Goal: Task Accomplishment & Management: Use online tool/utility

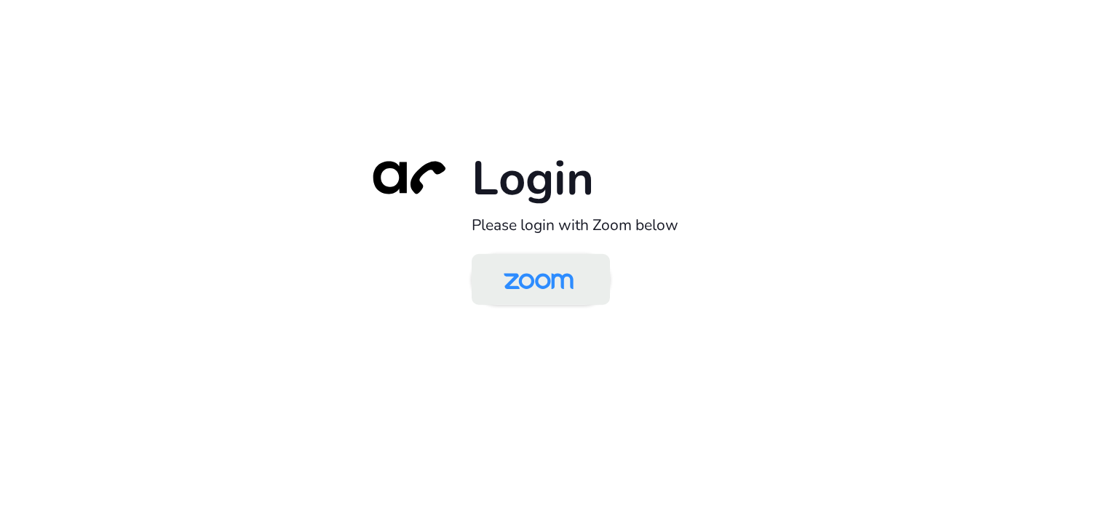
click at [571, 279] on img at bounding box center [538, 280] width 100 height 47
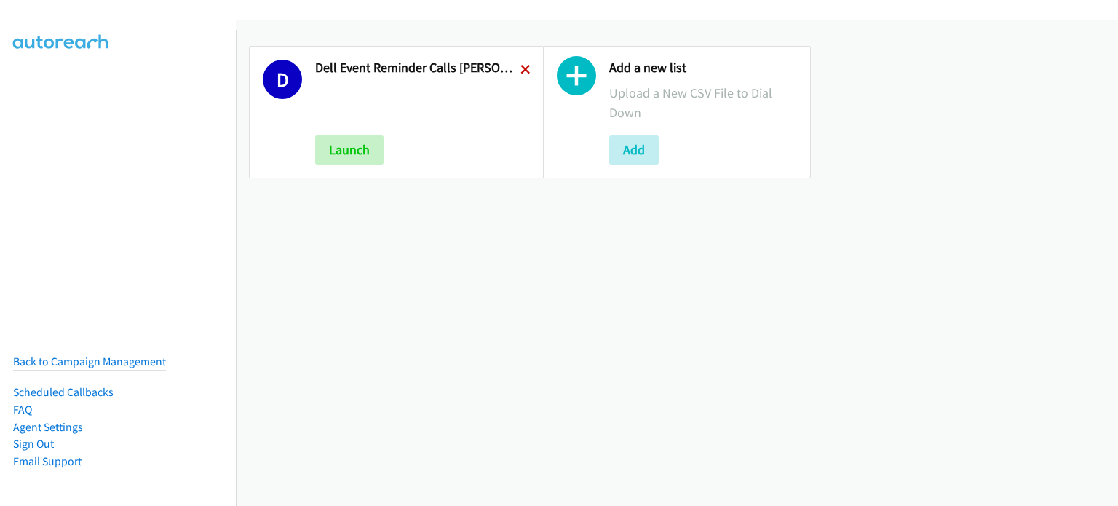
click at [521, 66] on icon at bounding box center [526, 71] width 10 height 10
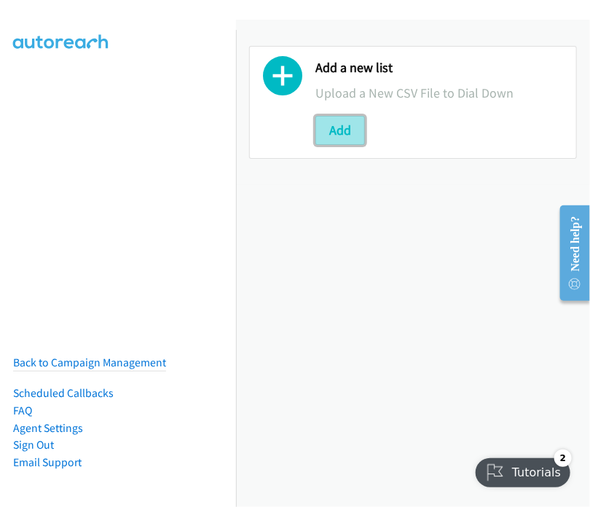
drag, startPoint x: 347, startPoint y: 127, endPoint x: 320, endPoint y: 135, distance: 27.2
click at [348, 124] on button "Add" at bounding box center [340, 130] width 50 height 29
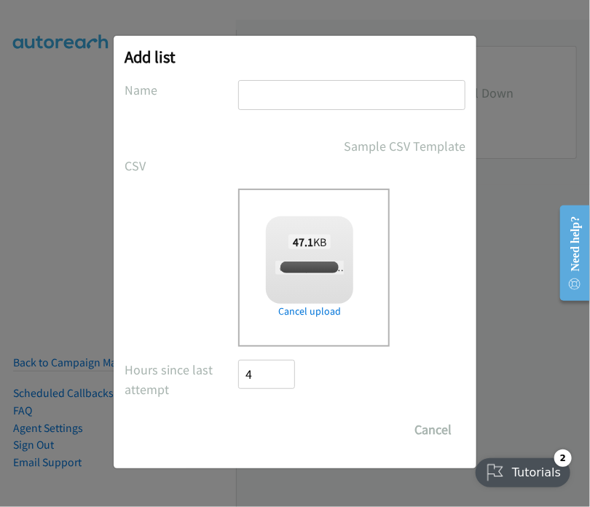
checkbox input "true"
click at [274, 100] on input "text" at bounding box center [351, 95] width 227 height 30
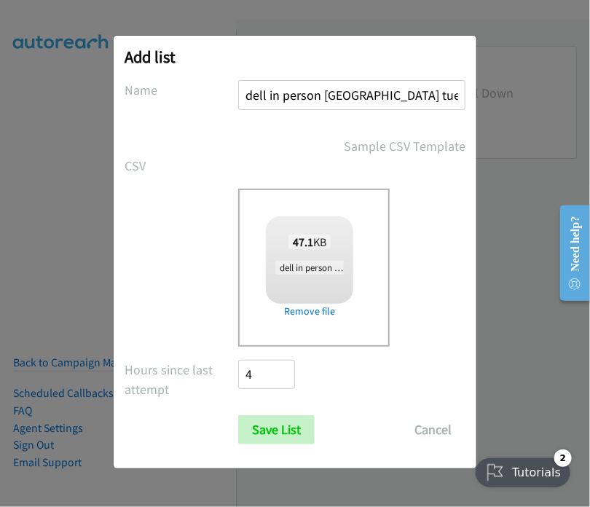
click at [384, 93] on input "dell in person sydney tues 1" at bounding box center [351, 95] width 227 height 30
type input "dell in person sydney fri 1"
click at [269, 426] on input "Save List" at bounding box center [276, 429] width 76 height 29
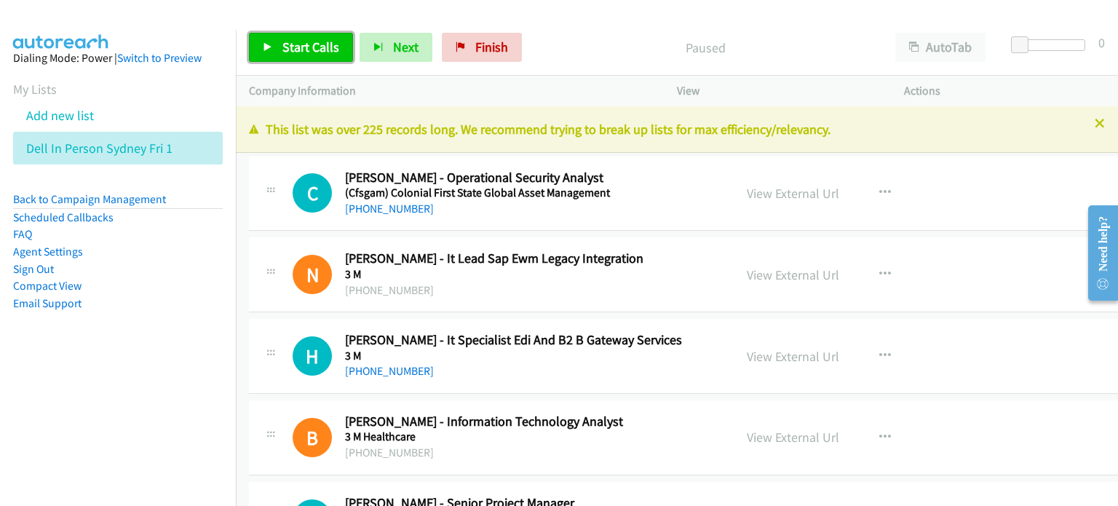
click at [298, 46] on span "Start Calls" at bounding box center [310, 47] width 57 height 17
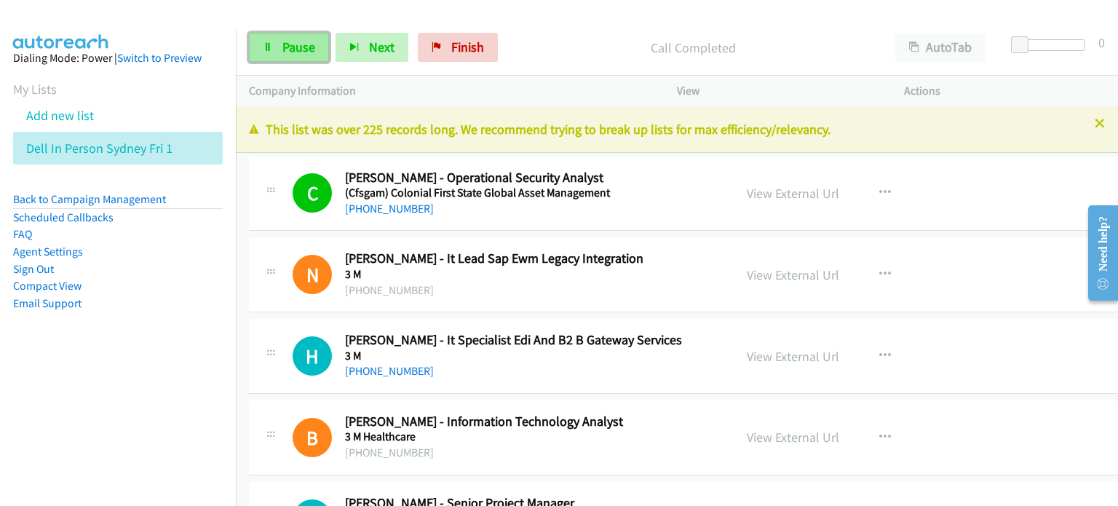
click at [293, 41] on span "Pause" at bounding box center [298, 47] width 33 height 17
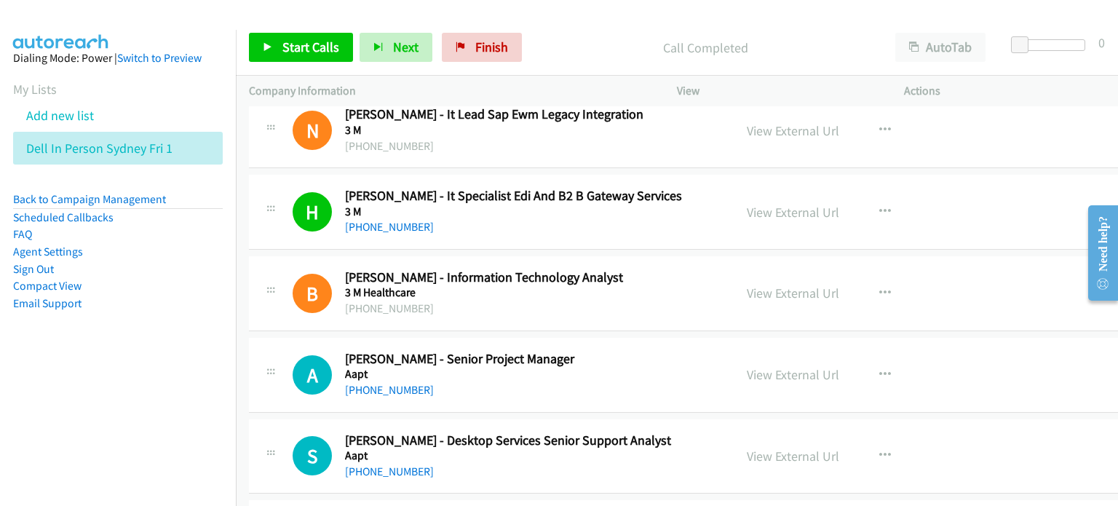
scroll to position [146, 0]
click at [571, 39] on p "Call Completed" at bounding box center [706, 48] width 328 height 20
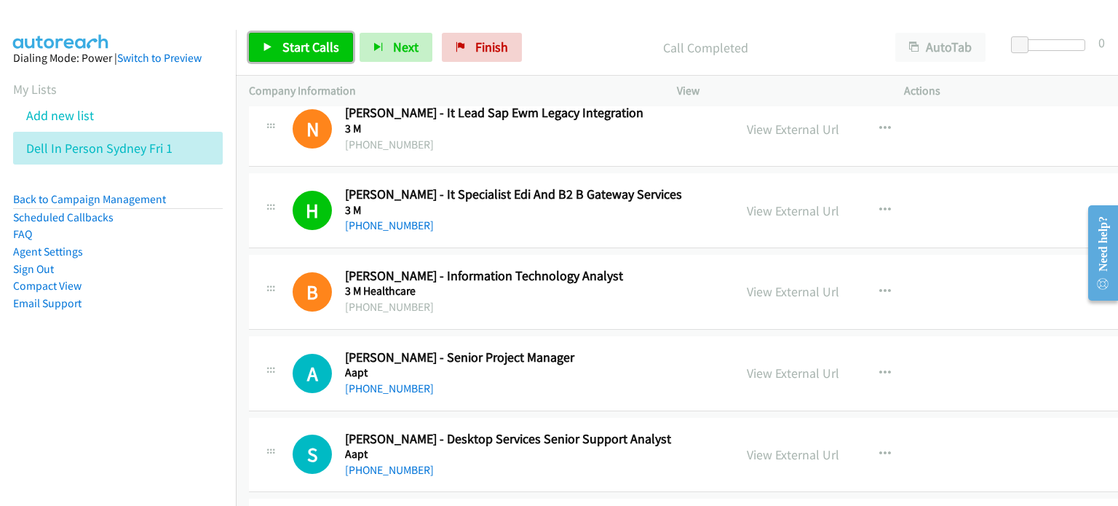
click at [297, 44] on span "Start Calls" at bounding box center [310, 47] width 57 height 17
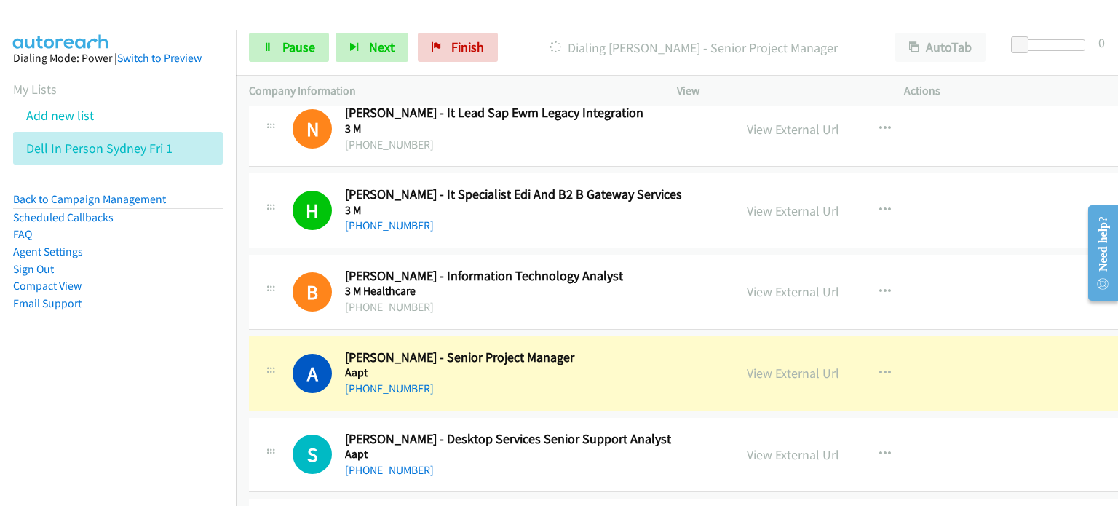
scroll to position [291, 0]
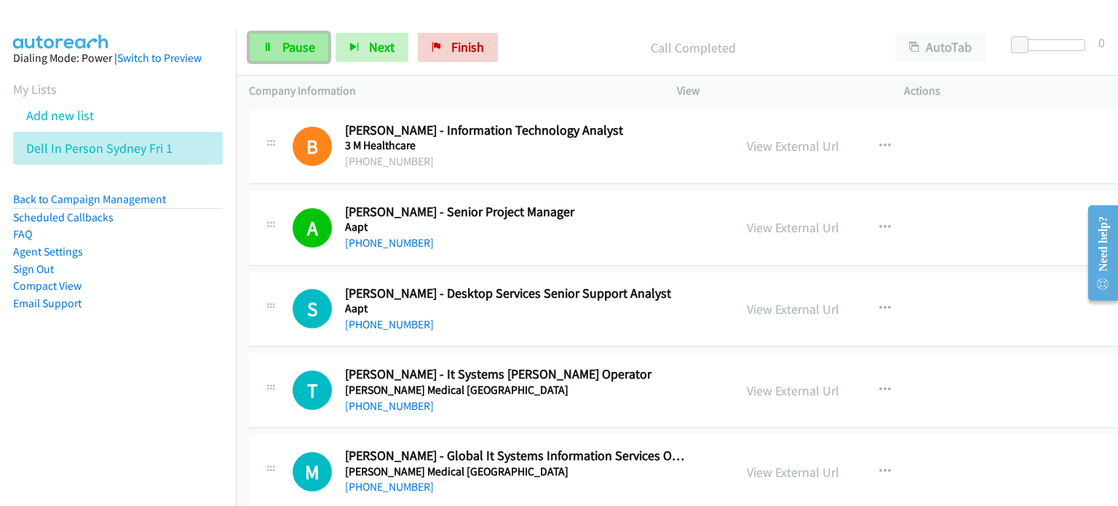
click at [291, 43] on span "Pause" at bounding box center [298, 47] width 33 height 17
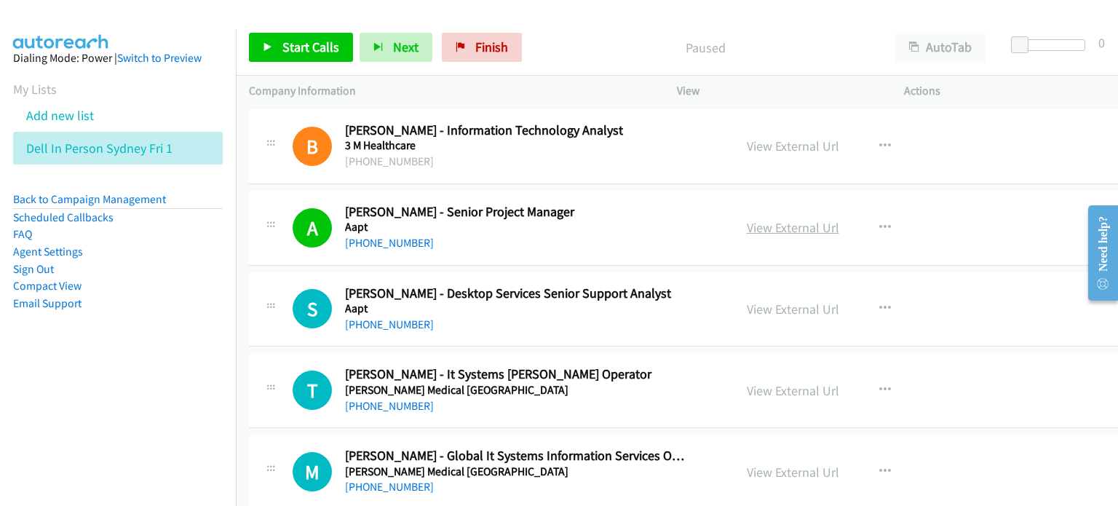
click at [747, 231] on link "View External Url" at bounding box center [793, 227] width 92 height 17
click at [303, 48] on span "Start Calls" at bounding box center [310, 47] width 57 height 17
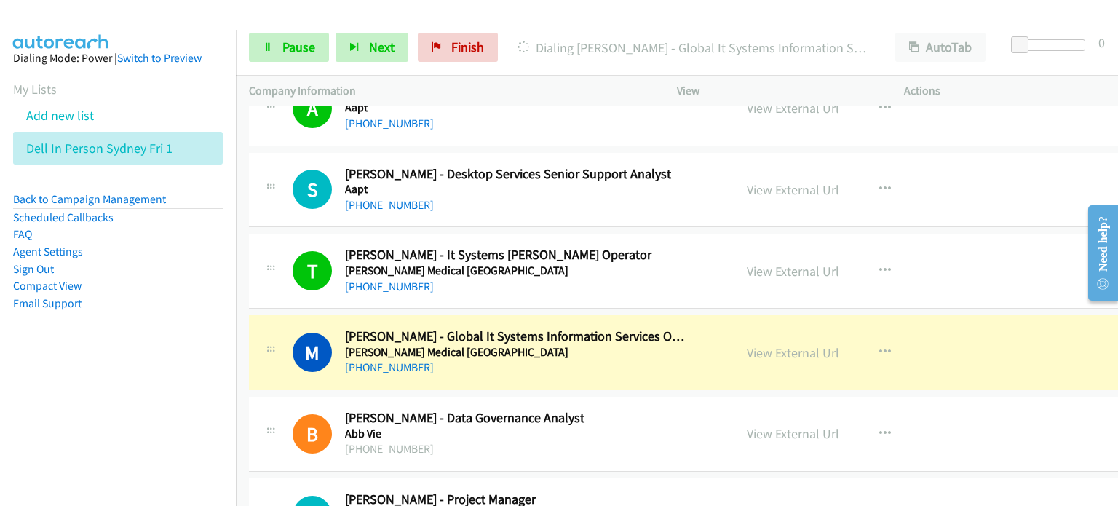
scroll to position [437, 0]
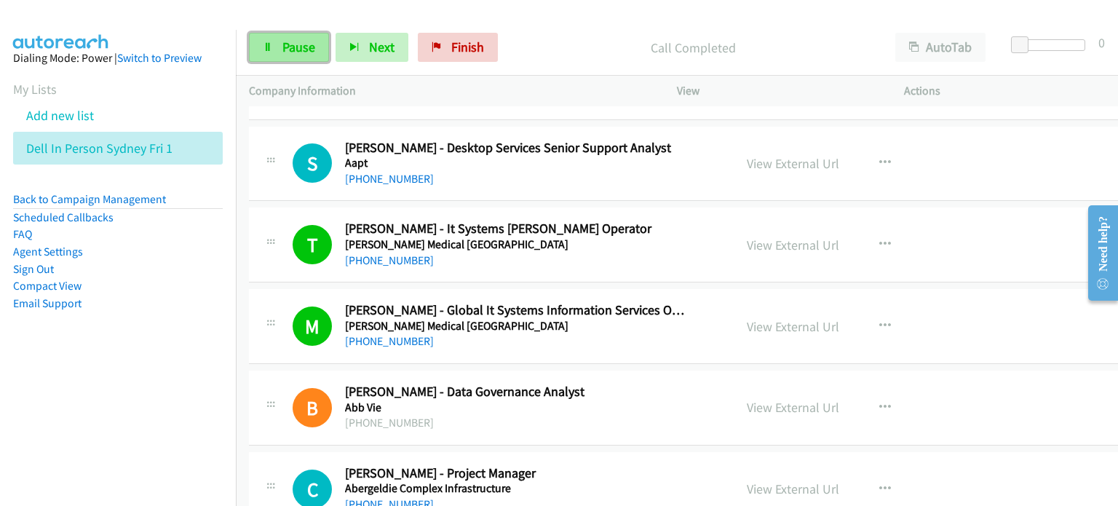
click at [272, 47] on icon at bounding box center [268, 48] width 10 height 10
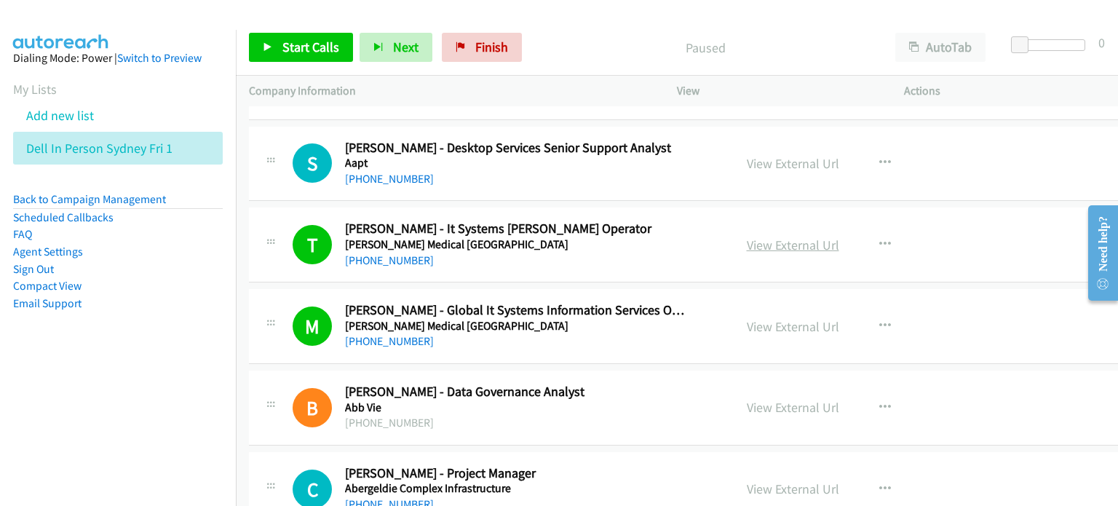
click at [747, 239] on link "View External Url" at bounding box center [793, 245] width 92 height 17
click at [747, 324] on link "View External Url" at bounding box center [793, 326] width 92 height 17
click at [311, 39] on span "Start Calls" at bounding box center [310, 47] width 57 height 17
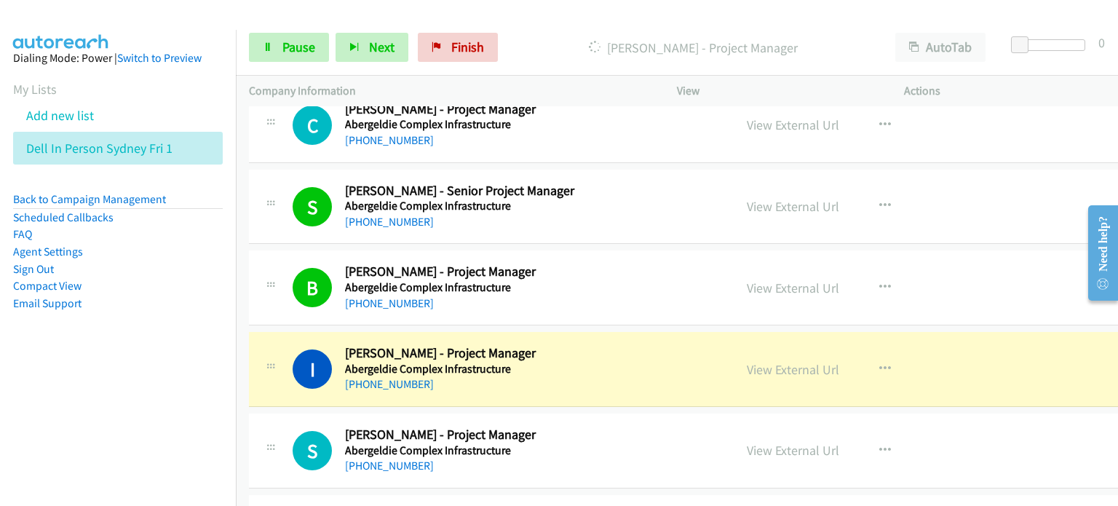
scroll to position [946, 0]
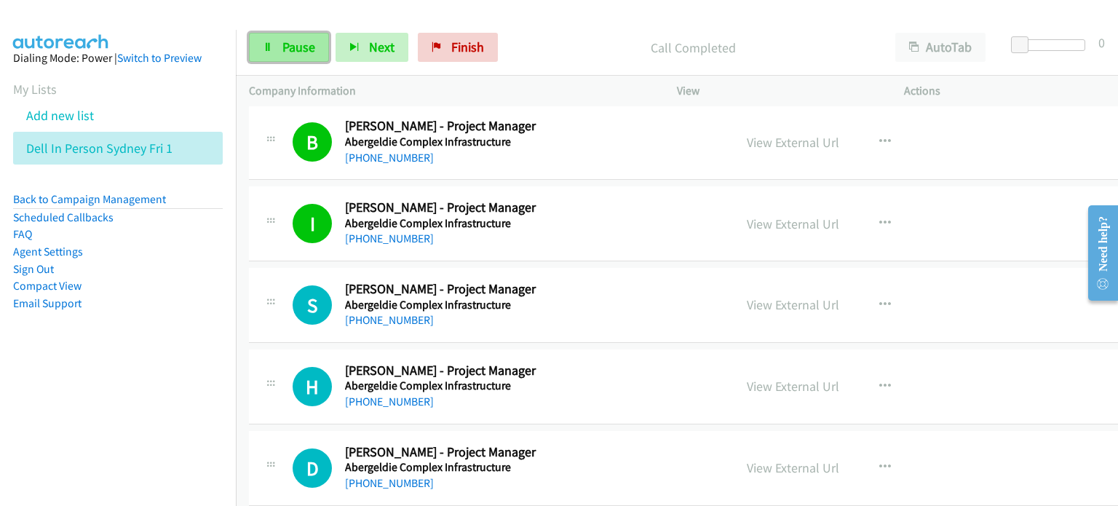
click at [287, 48] on span "Pause" at bounding box center [298, 47] width 33 height 17
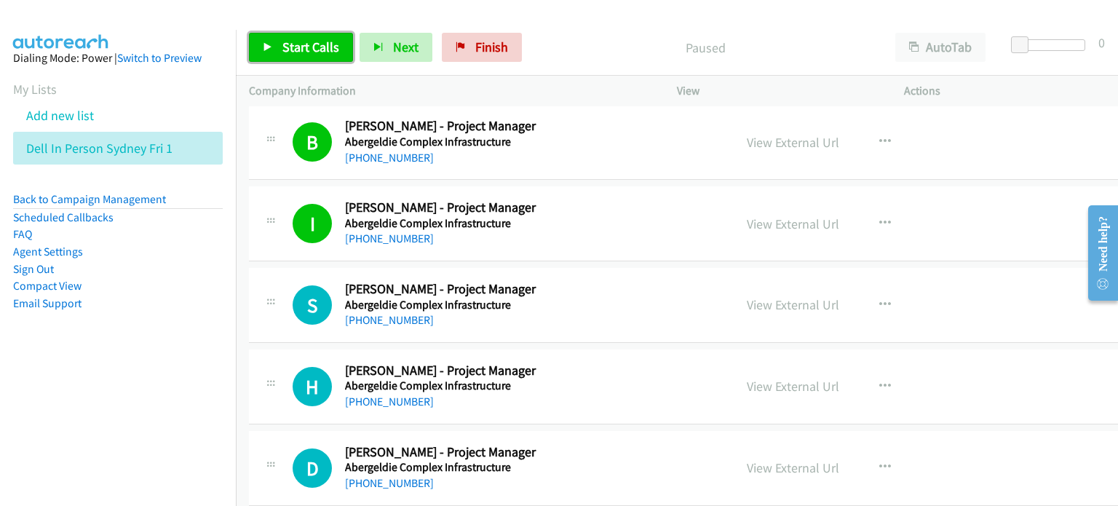
click at [296, 46] on span "Start Calls" at bounding box center [310, 47] width 57 height 17
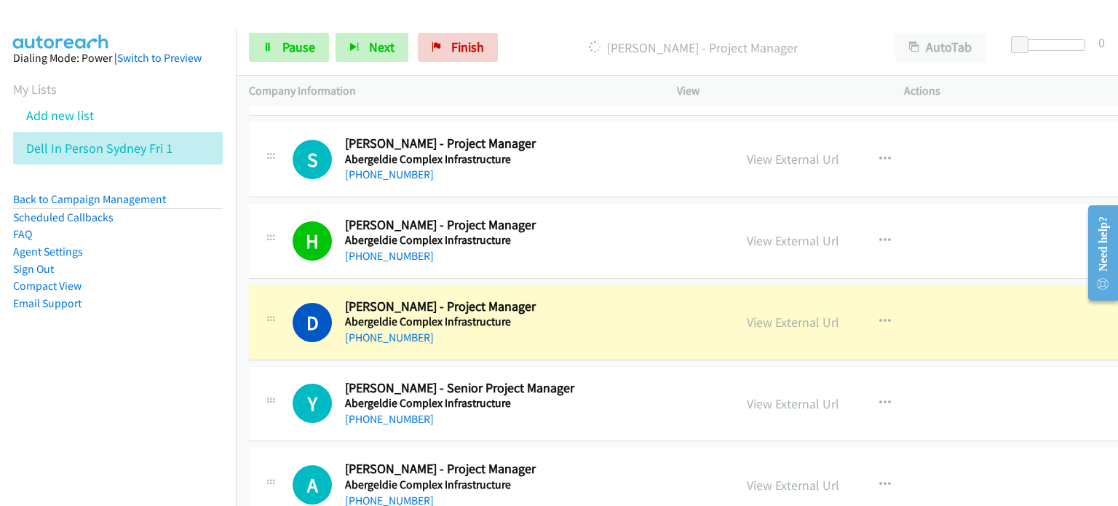
scroll to position [1165, 0]
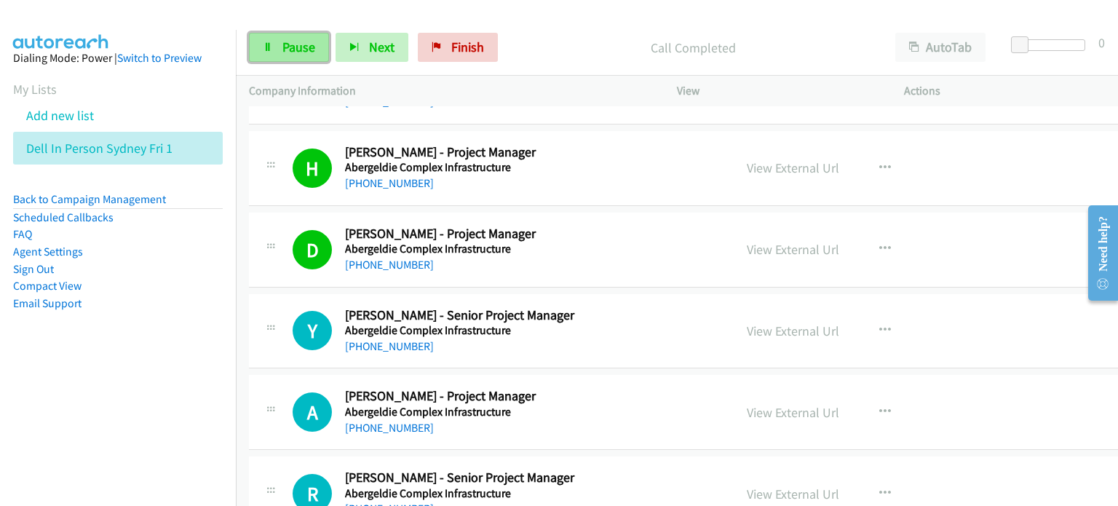
click at [291, 43] on span "Pause" at bounding box center [298, 47] width 33 height 17
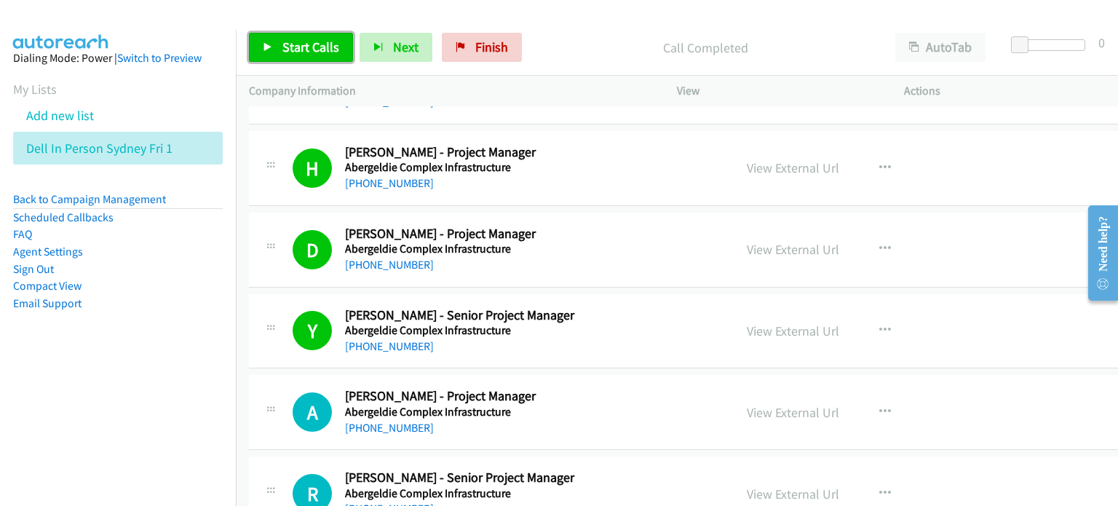
click at [293, 41] on span "Start Calls" at bounding box center [310, 47] width 57 height 17
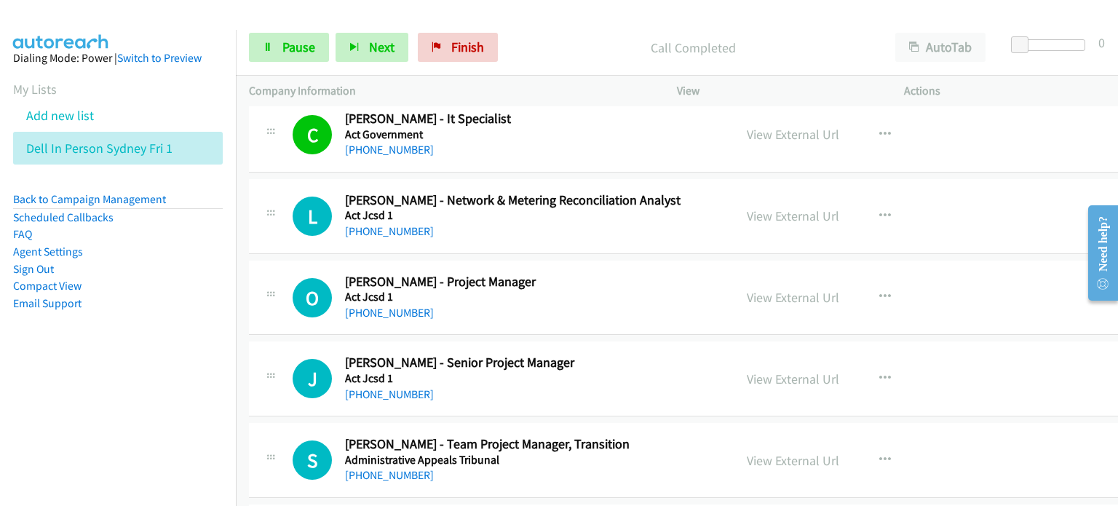
scroll to position [2038, 0]
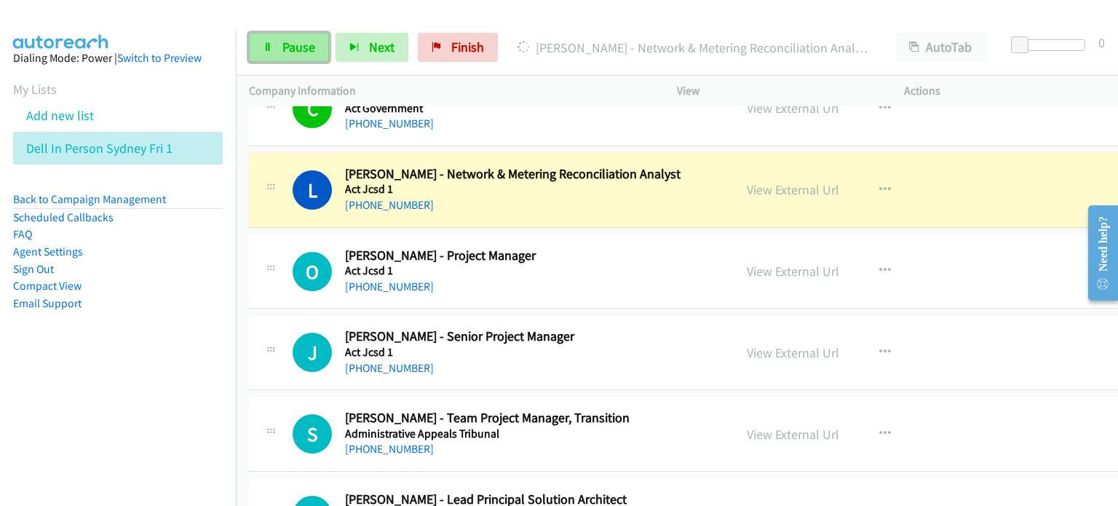
click at [288, 42] on span "Pause" at bounding box center [298, 47] width 33 height 17
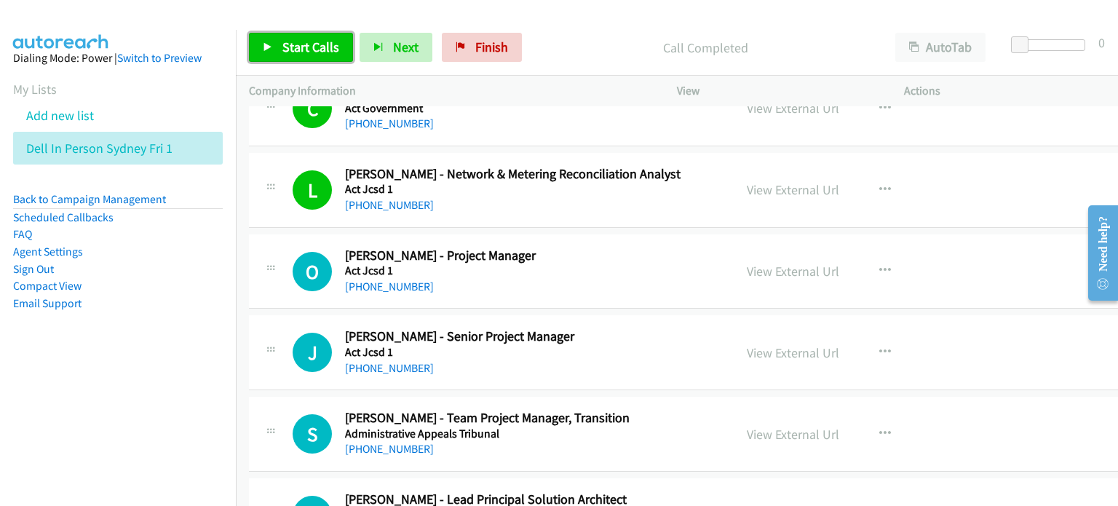
click at [291, 35] on link "Start Calls" at bounding box center [301, 47] width 104 height 29
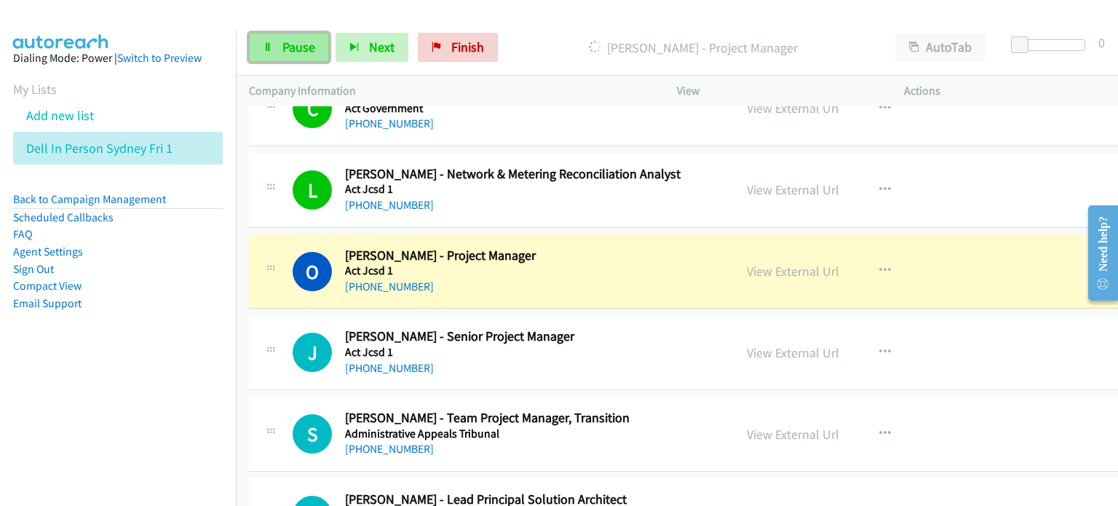
click at [290, 47] on span "Pause" at bounding box center [298, 47] width 33 height 17
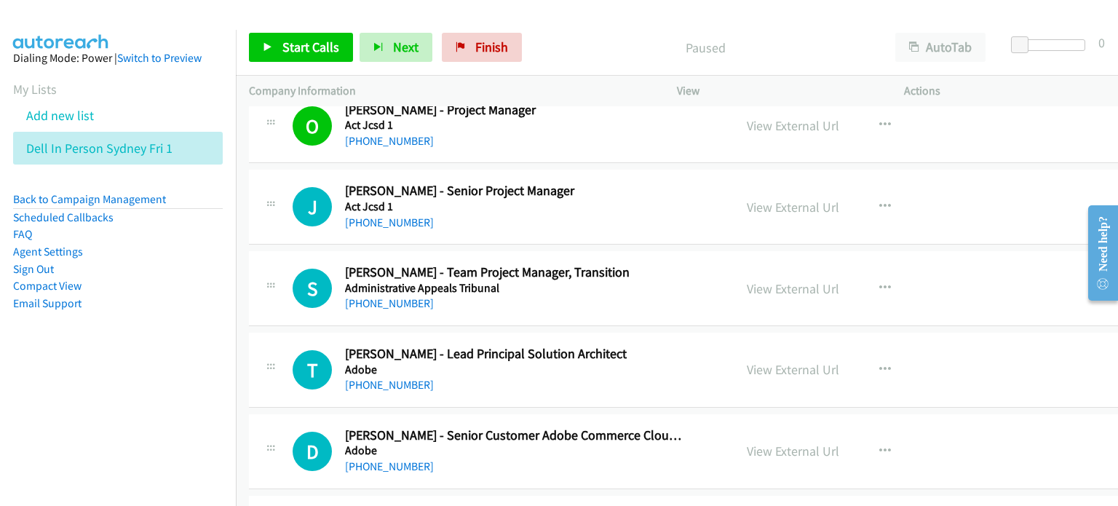
scroll to position [2111, 0]
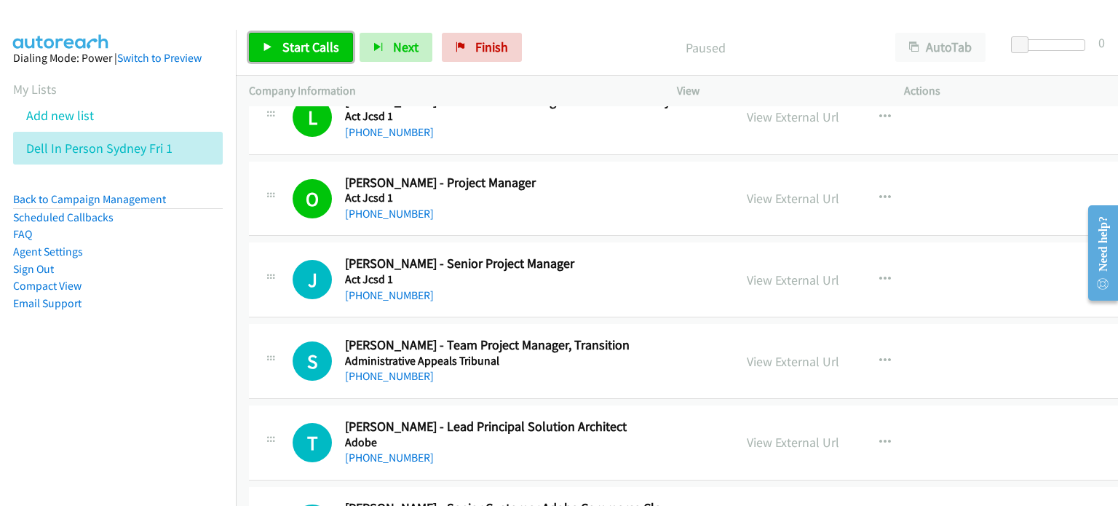
click at [306, 43] on span "Start Calls" at bounding box center [310, 47] width 57 height 17
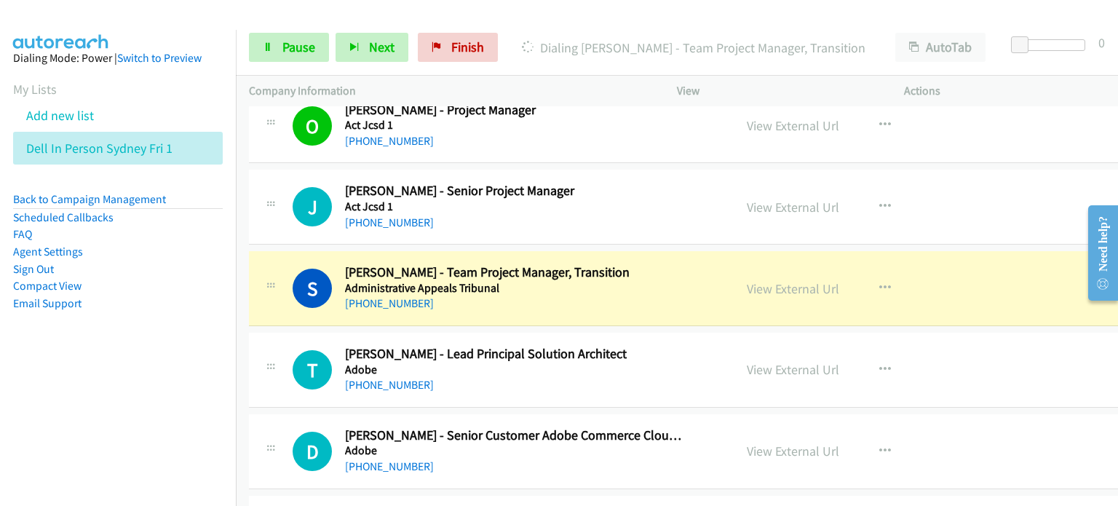
scroll to position [2257, 0]
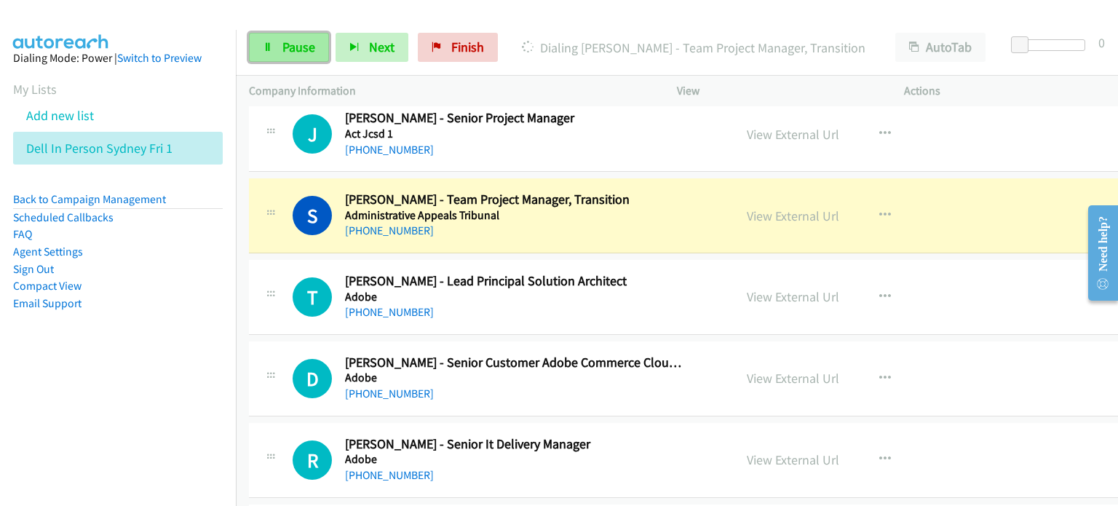
click at [282, 49] on span "Pause" at bounding box center [298, 47] width 33 height 17
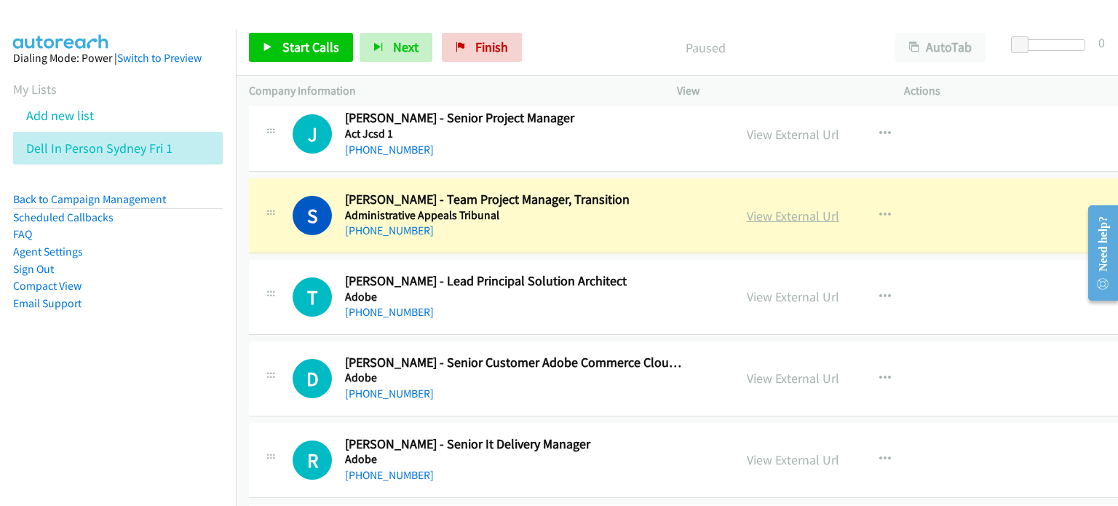
click at [747, 215] on link "View External Url" at bounding box center [793, 215] width 92 height 17
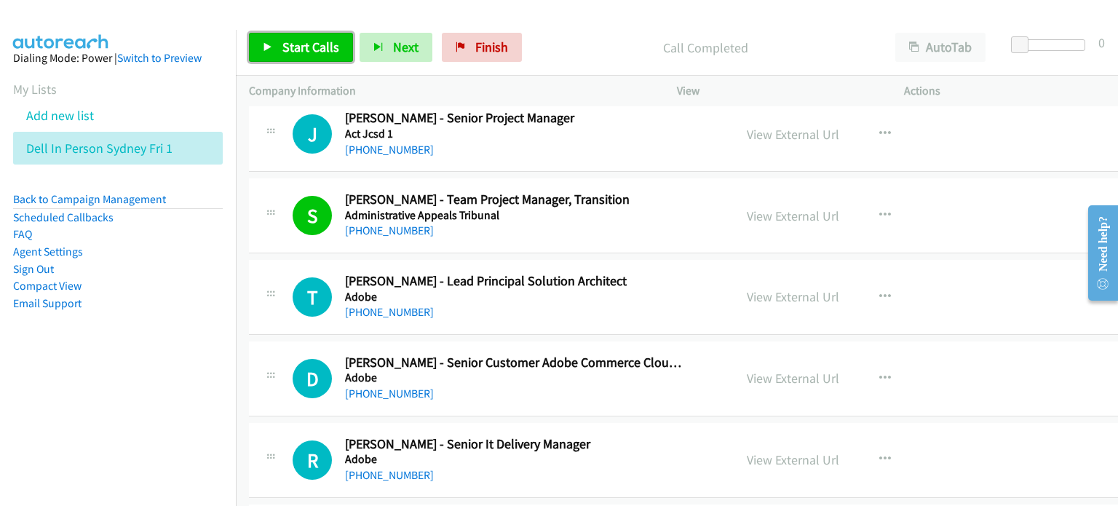
click at [294, 39] on span "Start Calls" at bounding box center [310, 47] width 57 height 17
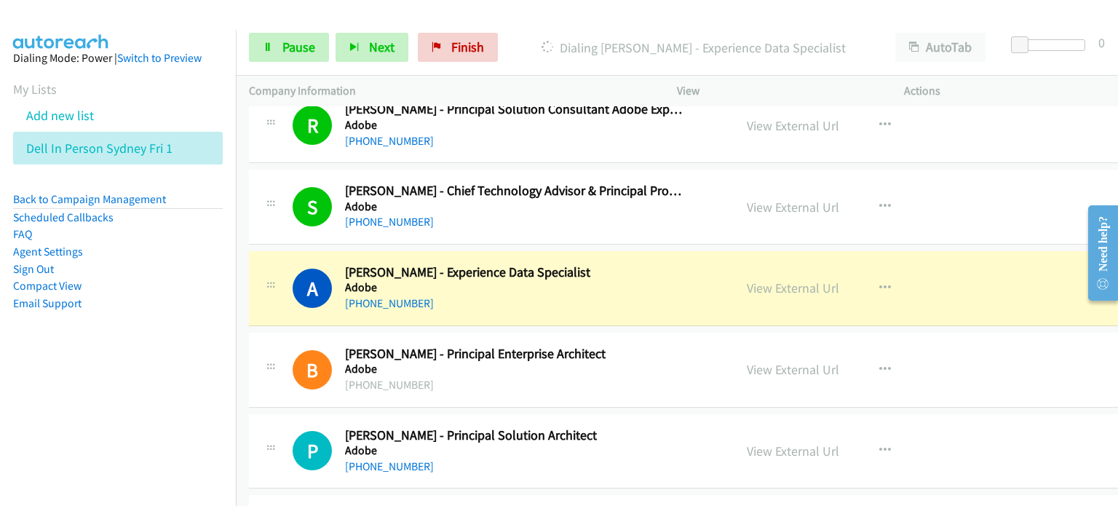
scroll to position [2839, 0]
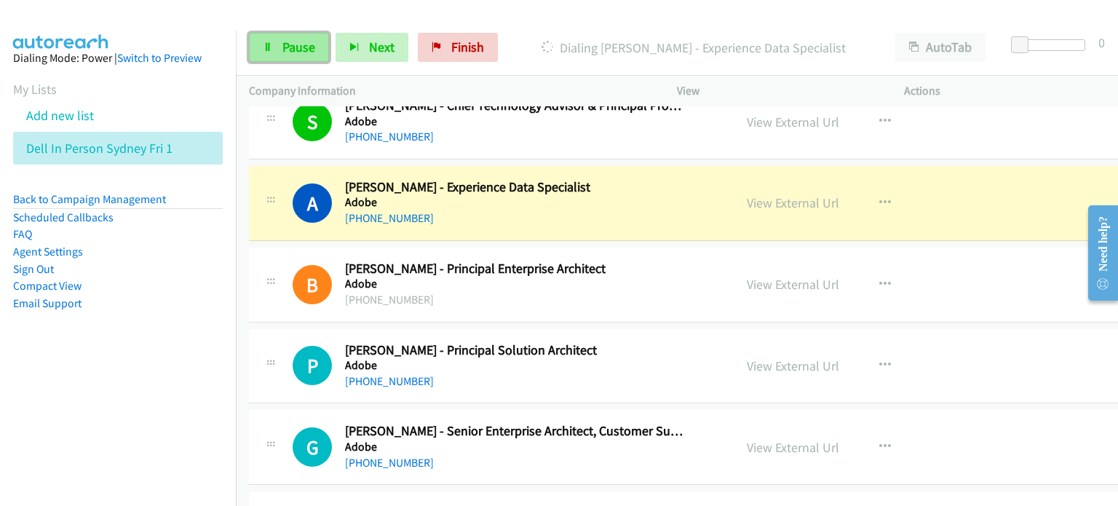
click at [293, 41] on span "Pause" at bounding box center [298, 47] width 33 height 17
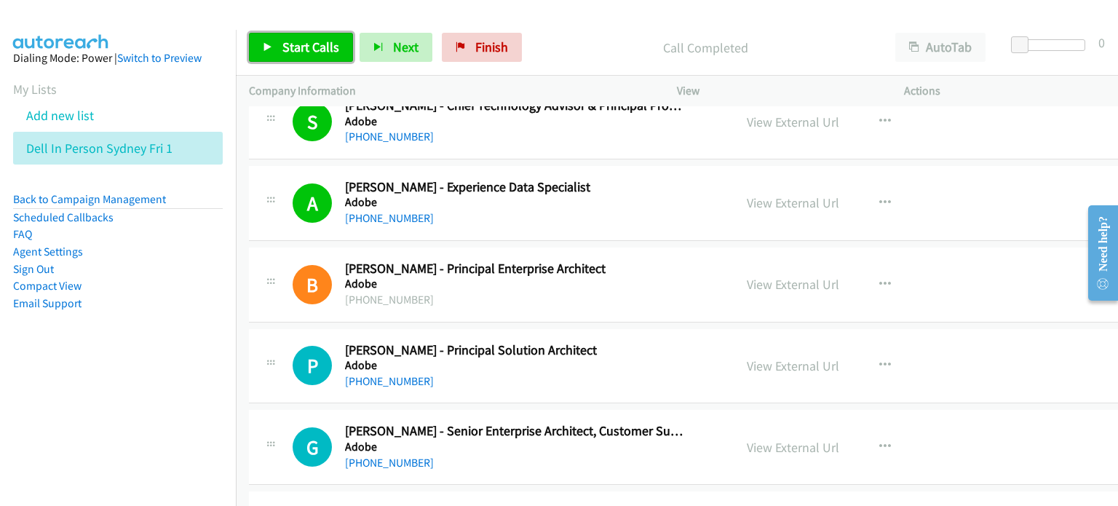
click at [285, 43] on span "Start Calls" at bounding box center [310, 47] width 57 height 17
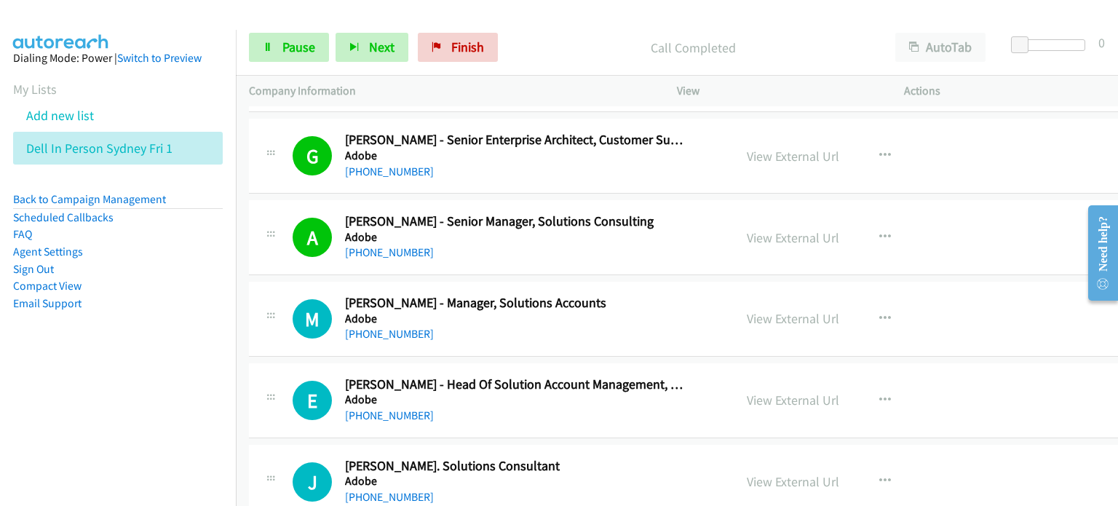
scroll to position [3203, 0]
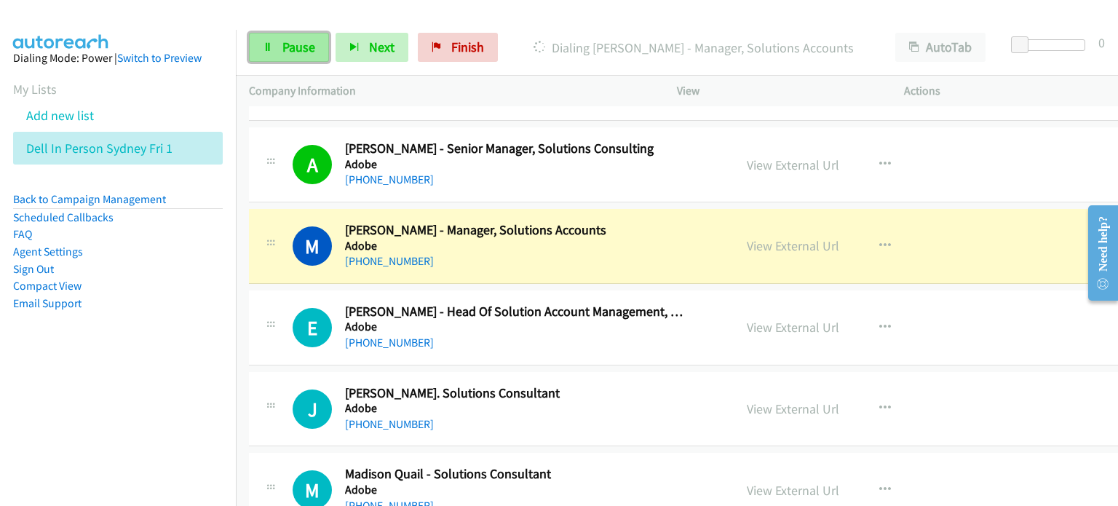
click at [288, 47] on span "Pause" at bounding box center [298, 47] width 33 height 17
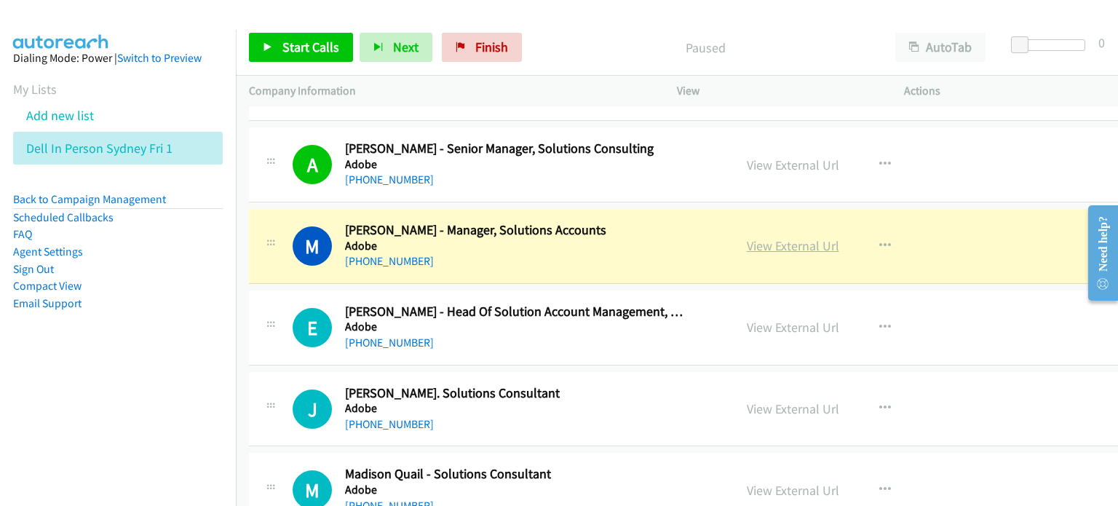
click at [747, 241] on link "View External Url" at bounding box center [793, 245] width 92 height 17
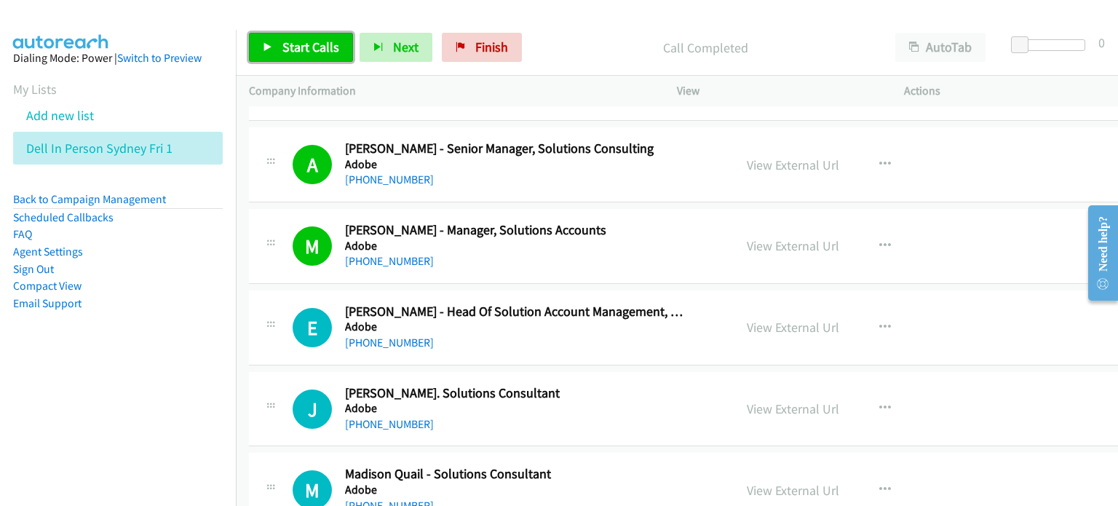
click at [296, 44] on span "Start Calls" at bounding box center [310, 47] width 57 height 17
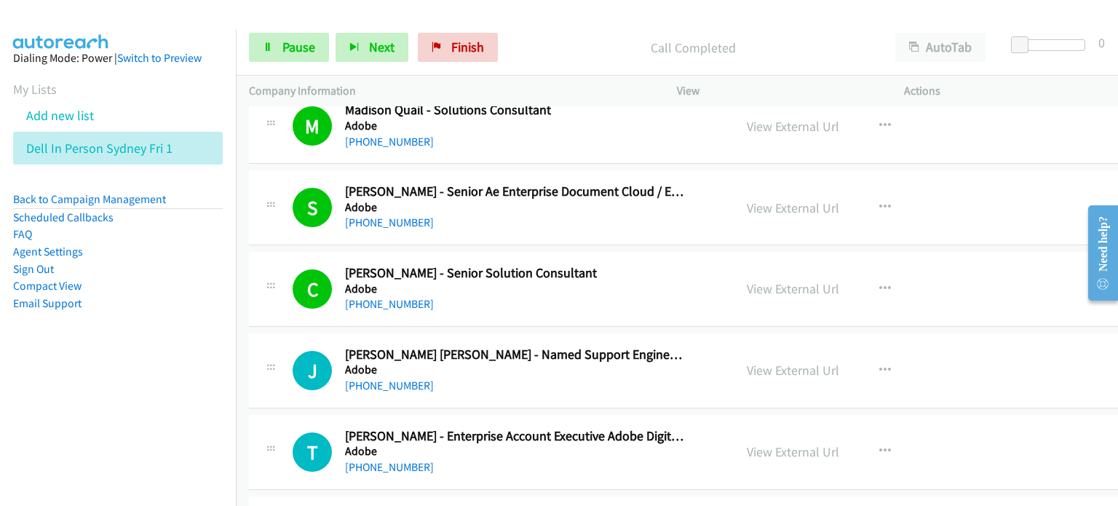
scroll to position [3713, 0]
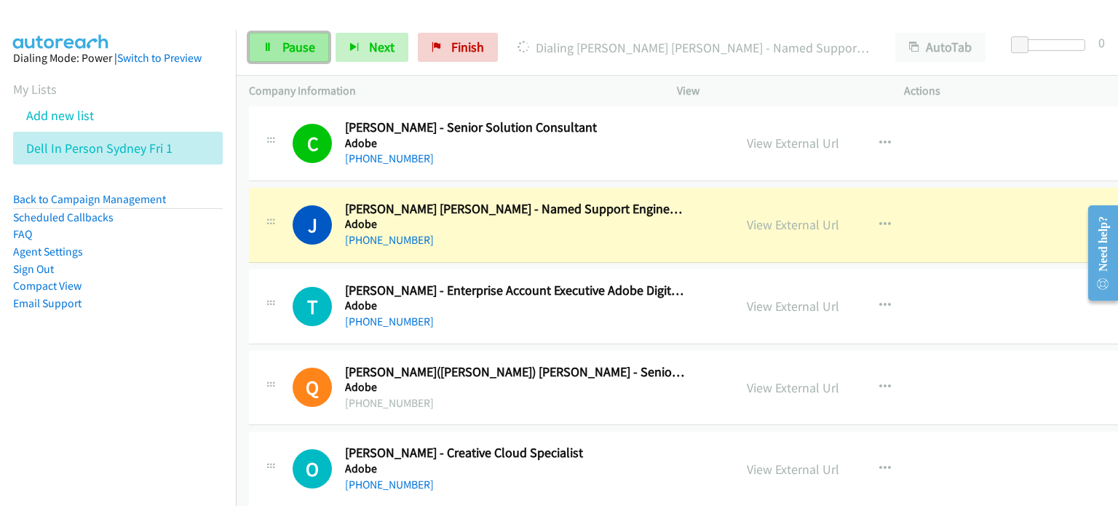
click at [298, 46] on span "Pause" at bounding box center [298, 47] width 33 height 17
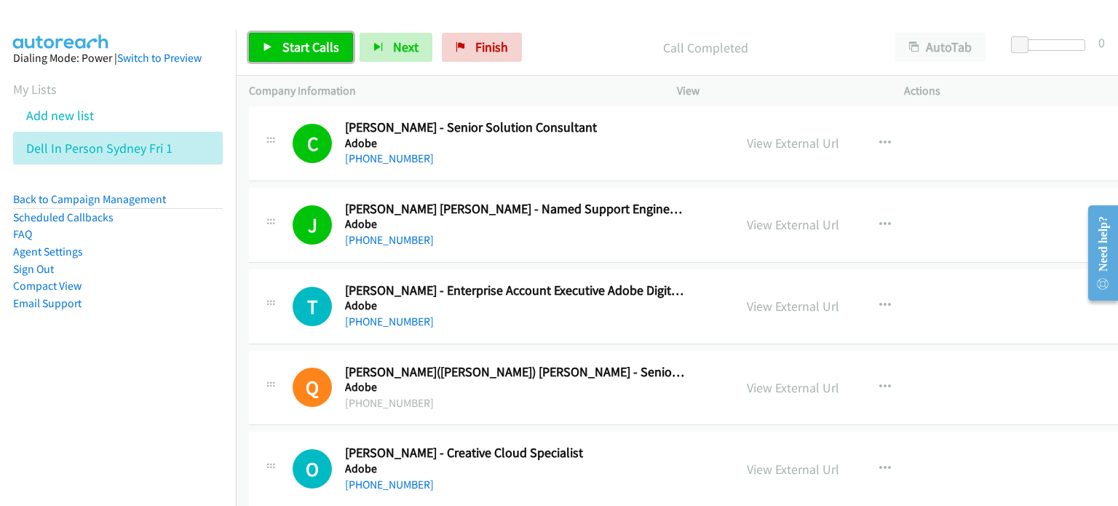
click at [303, 47] on span "Start Calls" at bounding box center [310, 47] width 57 height 17
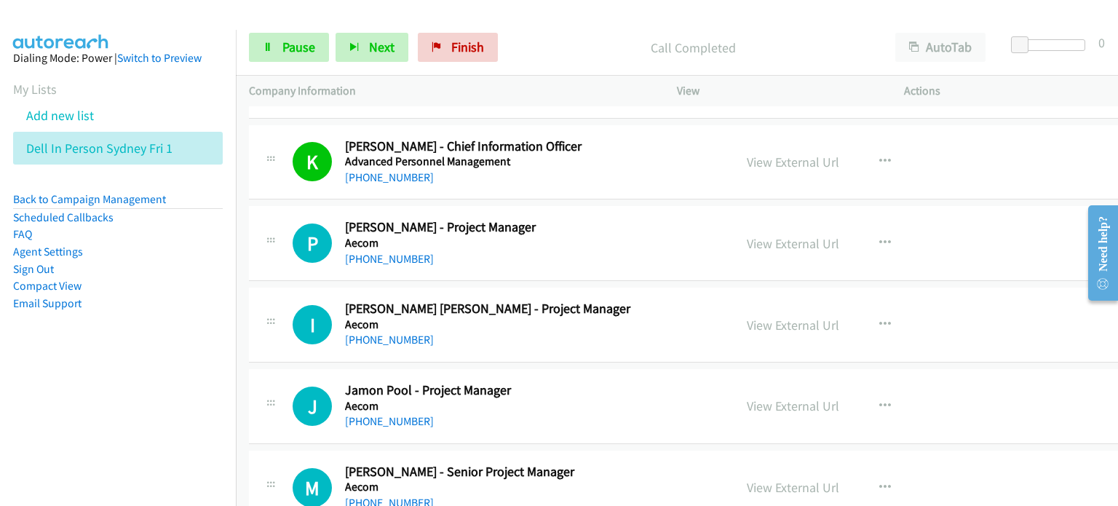
scroll to position [4368, 0]
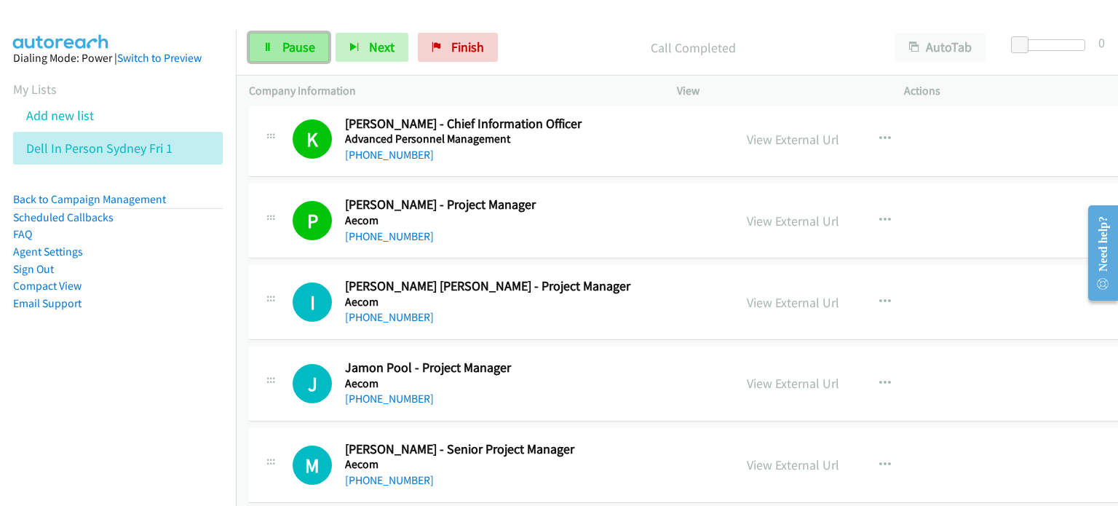
click at [274, 48] on link "Pause" at bounding box center [289, 47] width 80 height 29
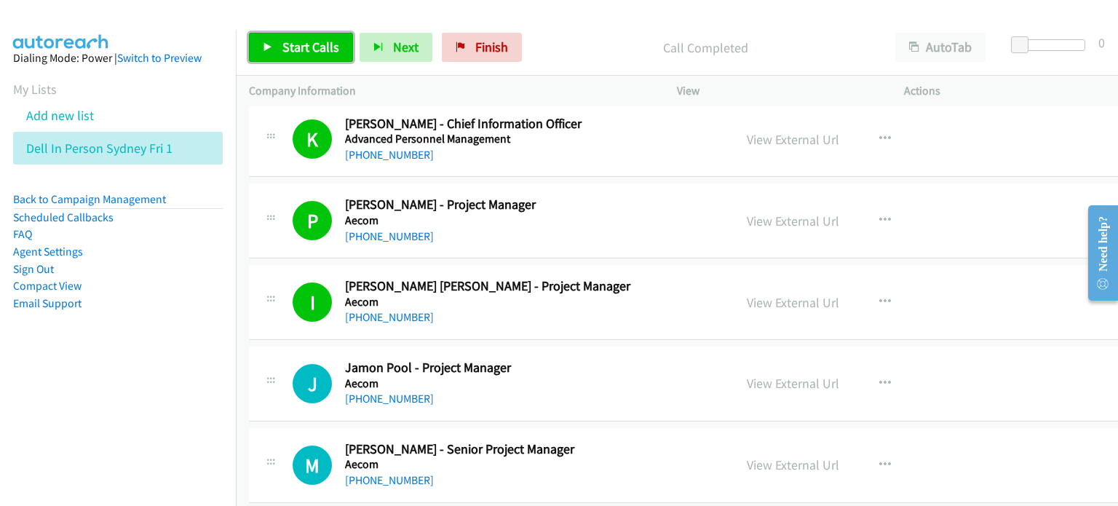
click at [282, 40] on span "Start Calls" at bounding box center [310, 47] width 57 height 17
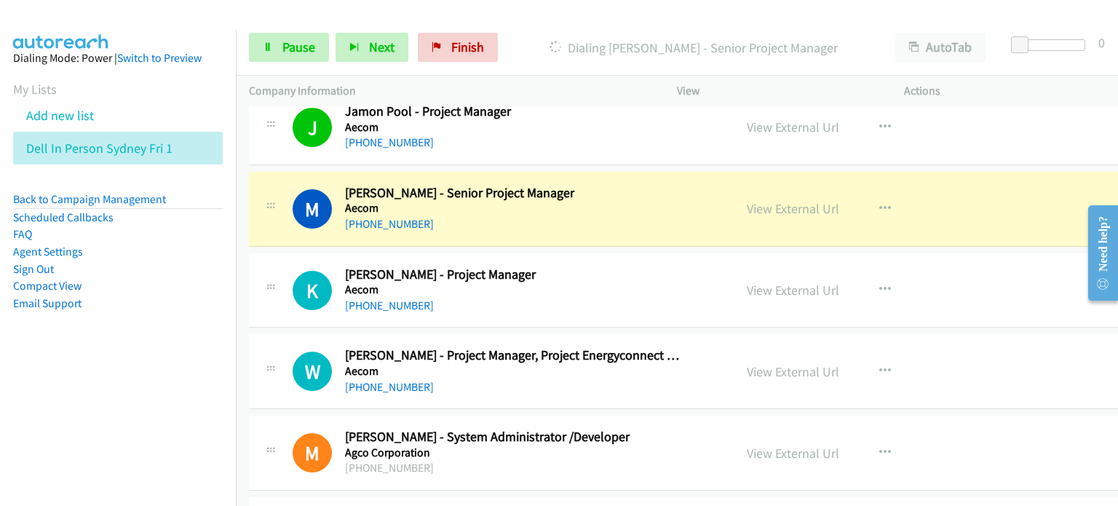
scroll to position [4659, 0]
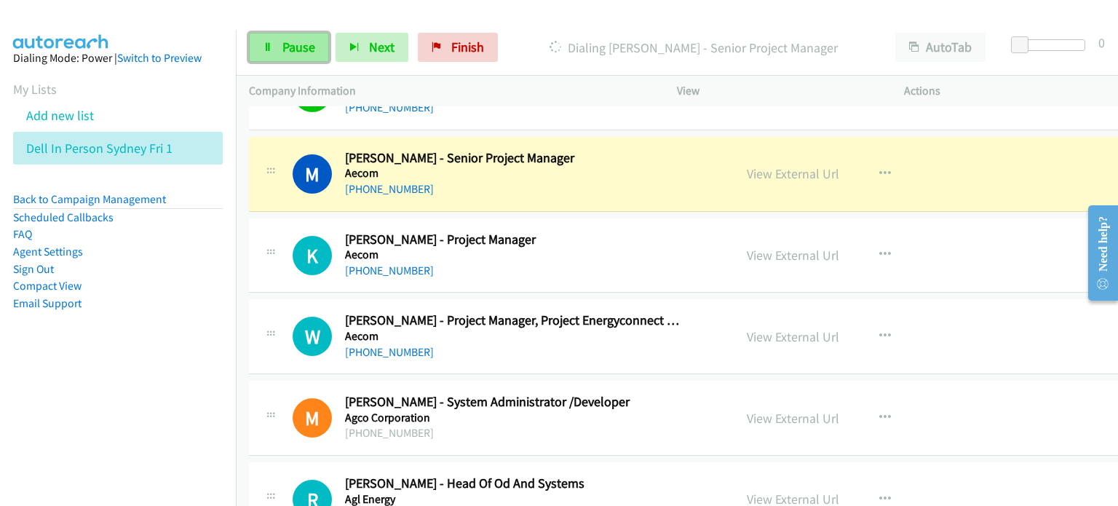
click at [282, 44] on span "Pause" at bounding box center [298, 47] width 33 height 17
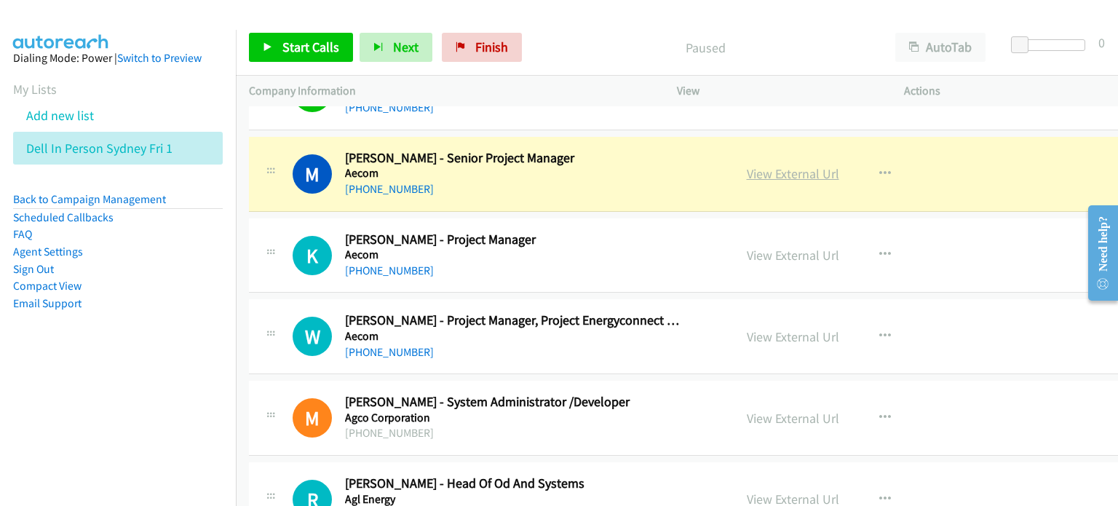
click at [747, 165] on link "View External Url" at bounding box center [793, 173] width 92 height 17
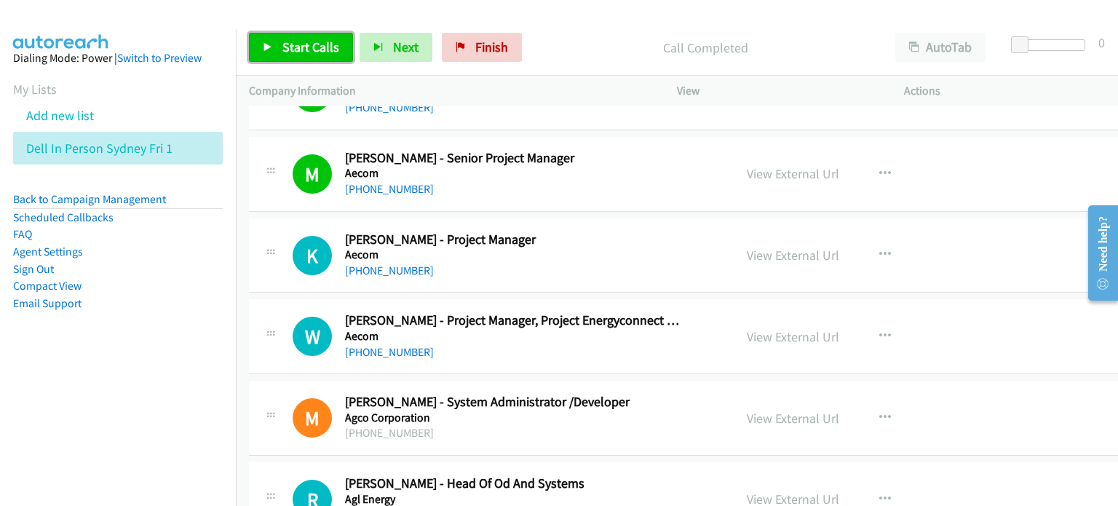
click at [295, 44] on span "Start Calls" at bounding box center [310, 47] width 57 height 17
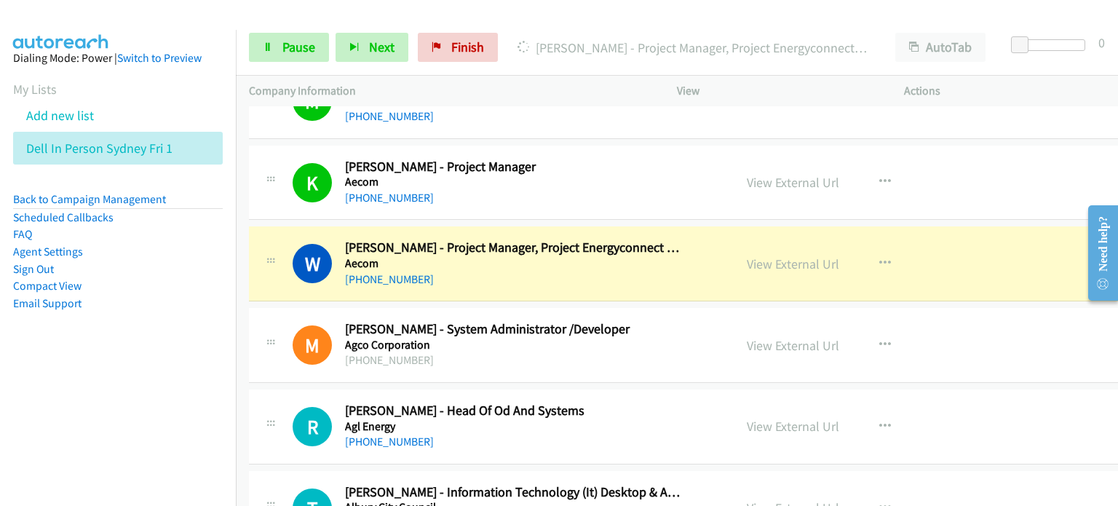
scroll to position [4805, 0]
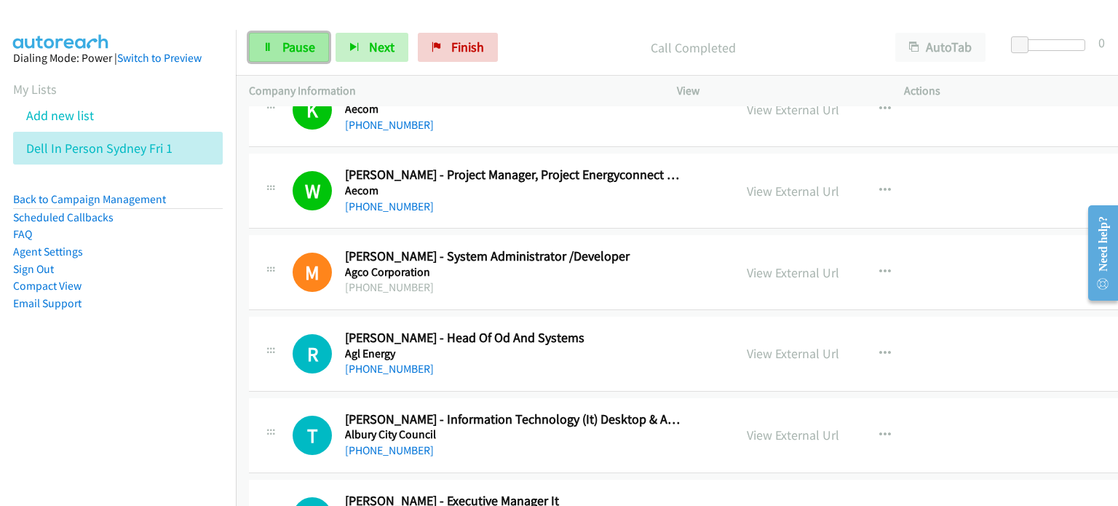
click at [296, 45] on span "Pause" at bounding box center [298, 47] width 33 height 17
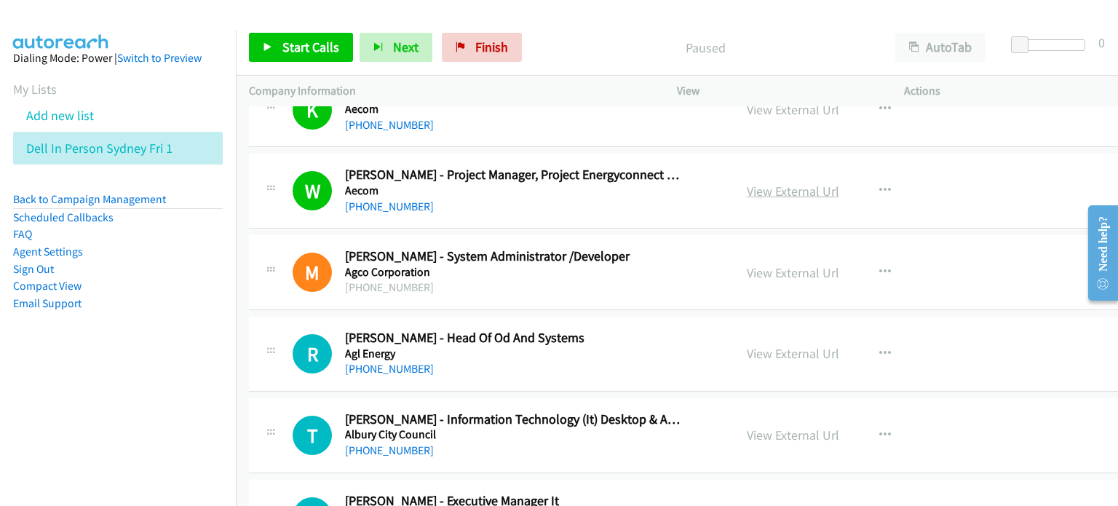
click at [775, 183] on link "View External Url" at bounding box center [793, 191] width 92 height 17
click at [290, 47] on span "Start Calls" at bounding box center [310, 47] width 57 height 17
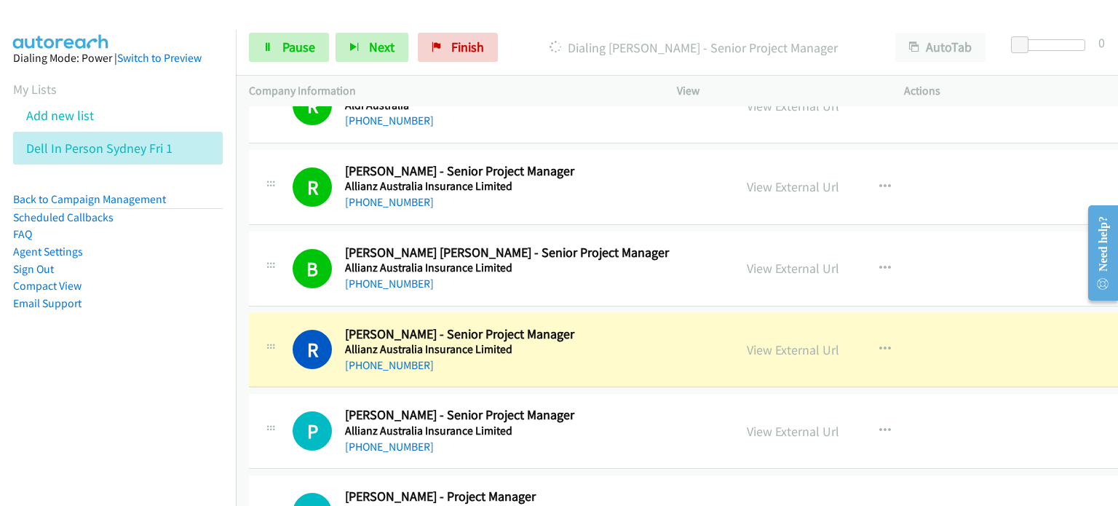
scroll to position [5533, 0]
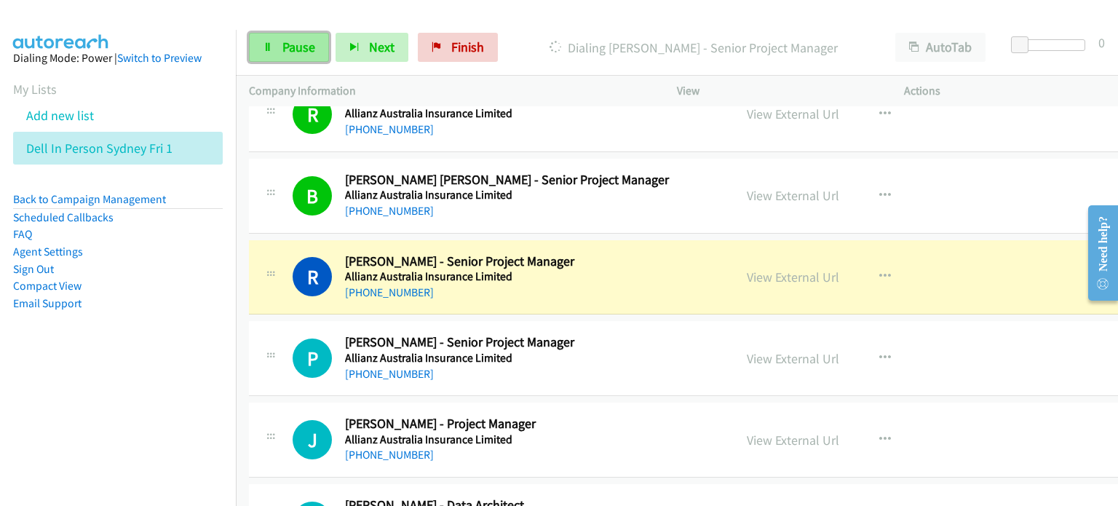
click at [295, 44] on span "Pause" at bounding box center [298, 47] width 33 height 17
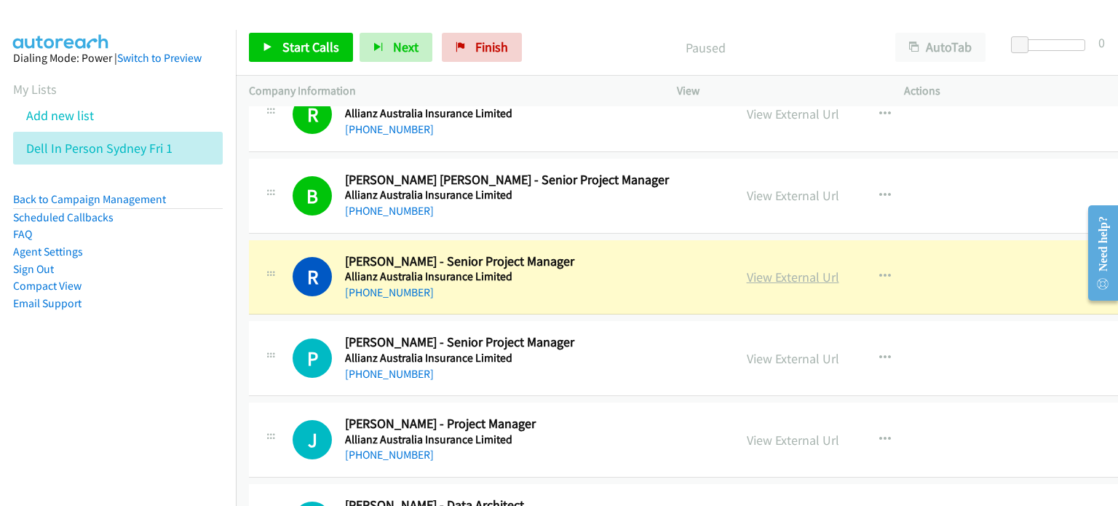
click at [747, 269] on link "View External Url" at bounding box center [793, 277] width 92 height 17
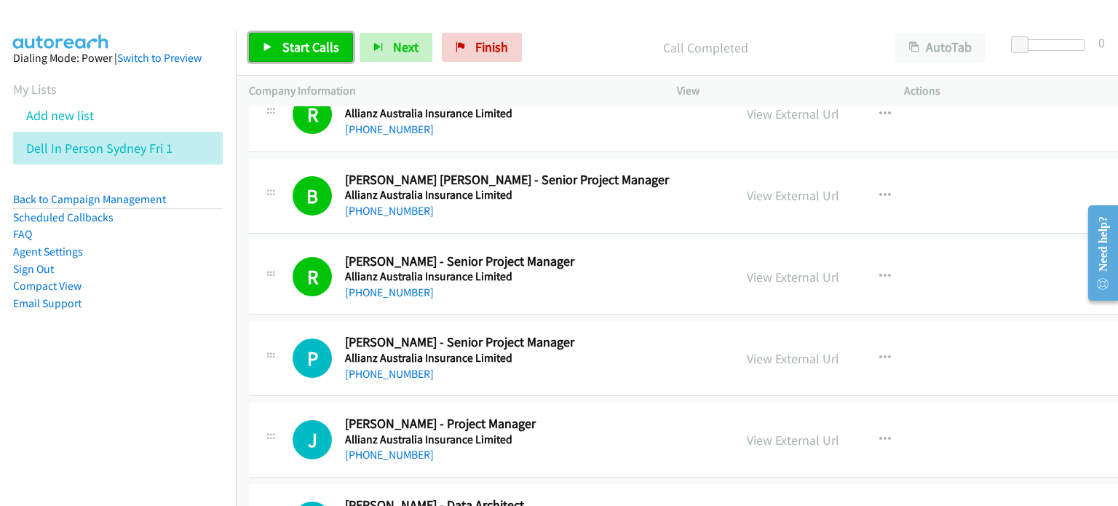
click at [309, 46] on span "Start Calls" at bounding box center [310, 47] width 57 height 17
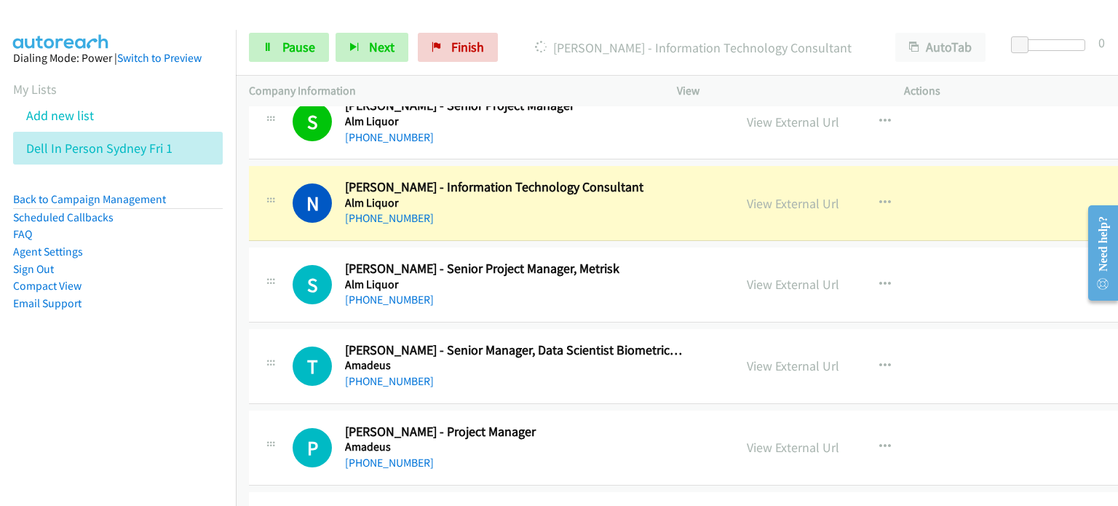
scroll to position [6188, 0]
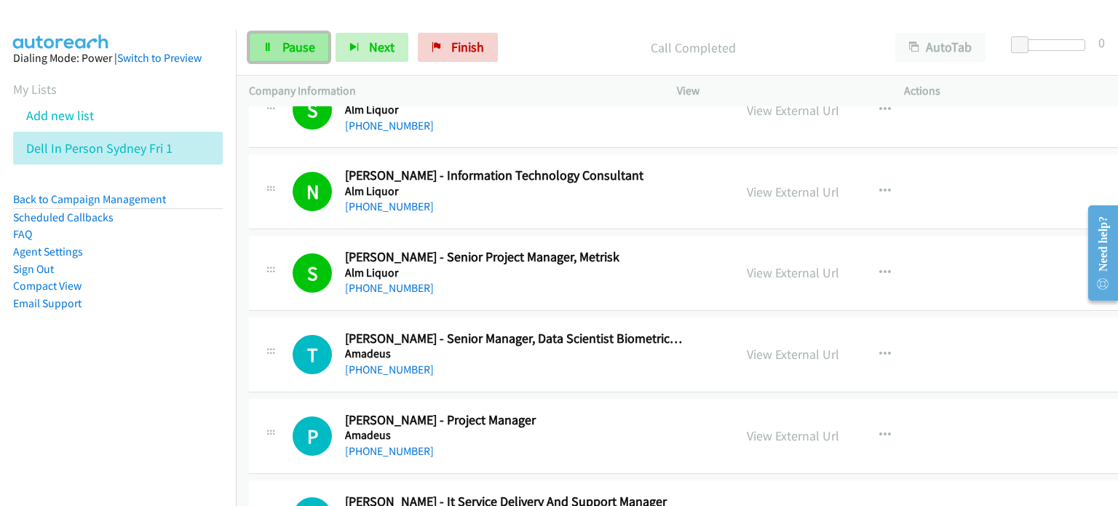
click at [310, 58] on link "Pause" at bounding box center [289, 47] width 80 height 29
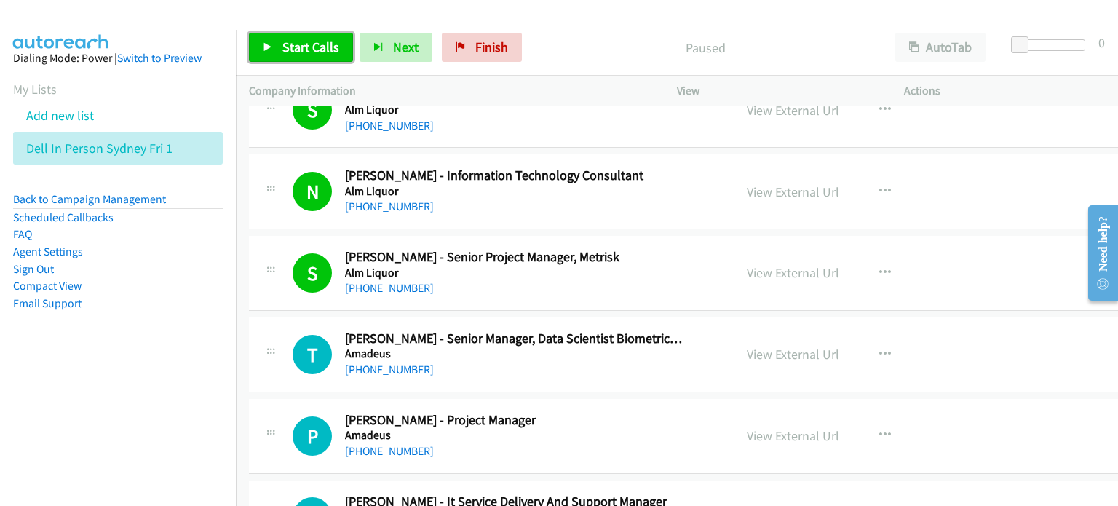
click at [307, 43] on span "Start Calls" at bounding box center [310, 47] width 57 height 17
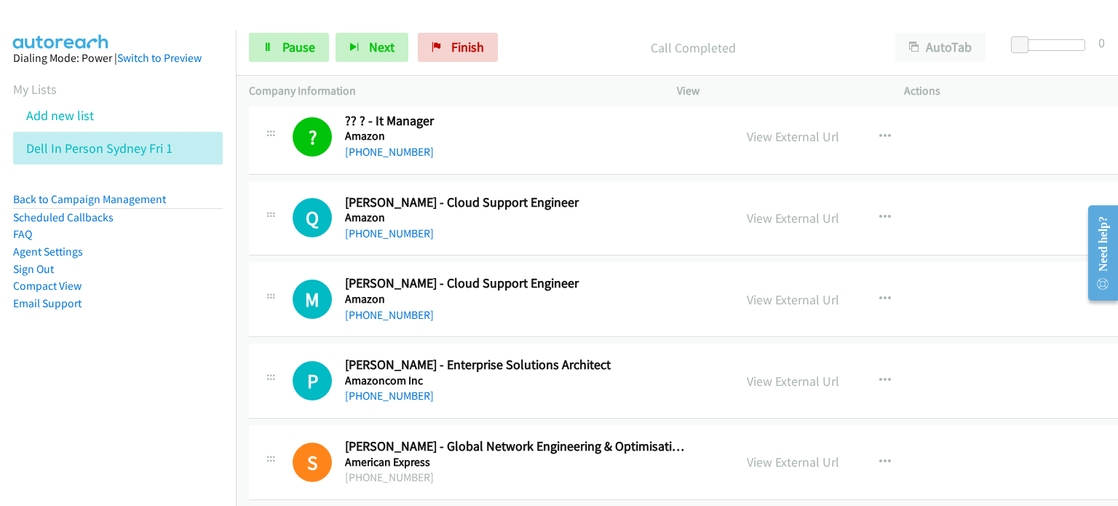
scroll to position [6916, 0]
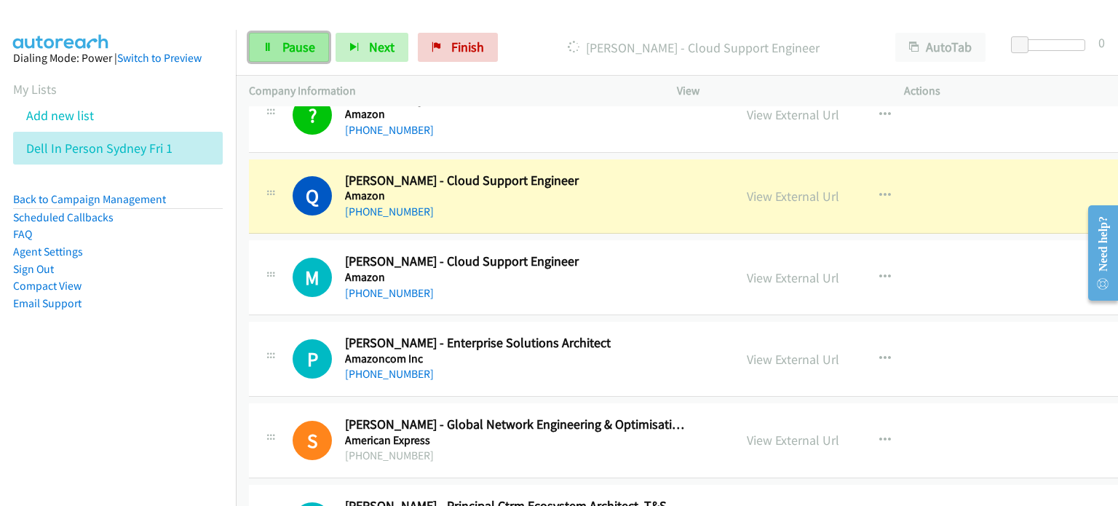
click at [288, 47] on span "Pause" at bounding box center [298, 47] width 33 height 17
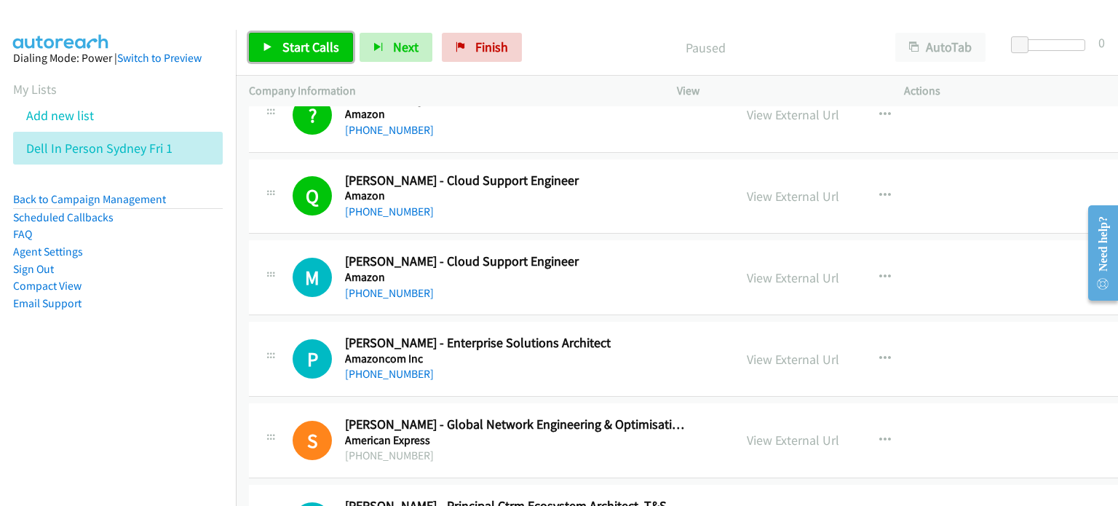
click at [282, 43] on span "Start Calls" at bounding box center [310, 47] width 57 height 17
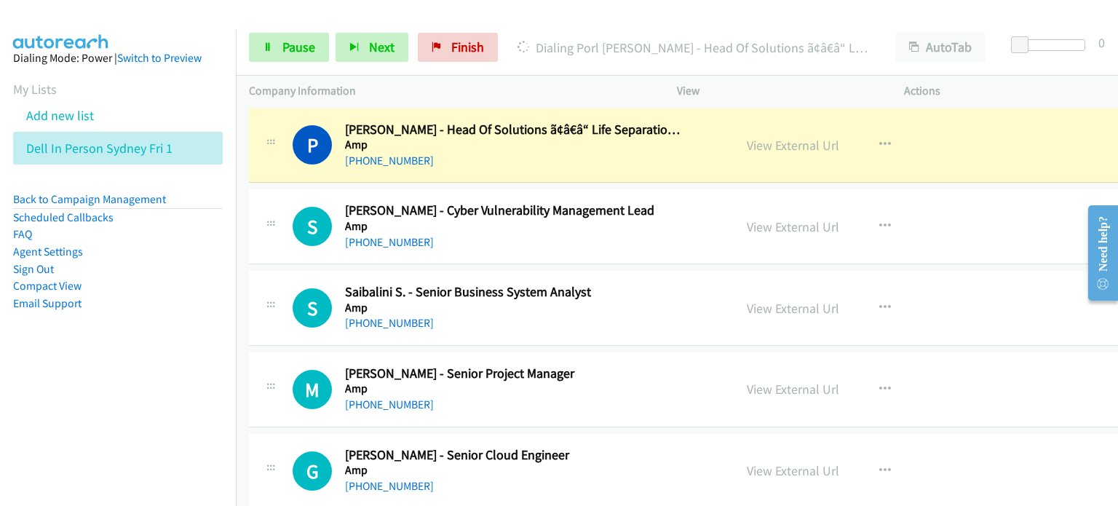
scroll to position [7790, 0]
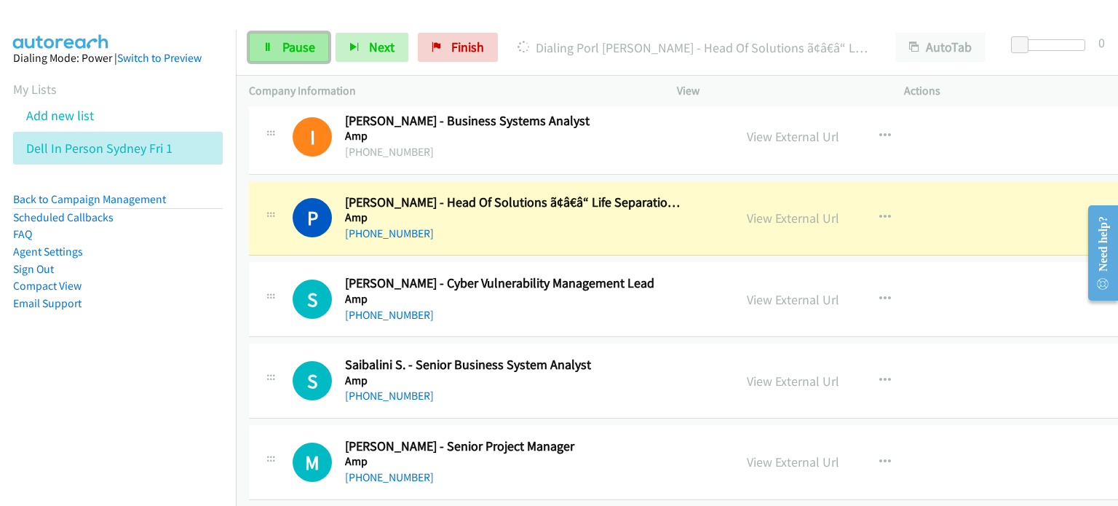
click at [285, 44] on span "Pause" at bounding box center [298, 47] width 33 height 17
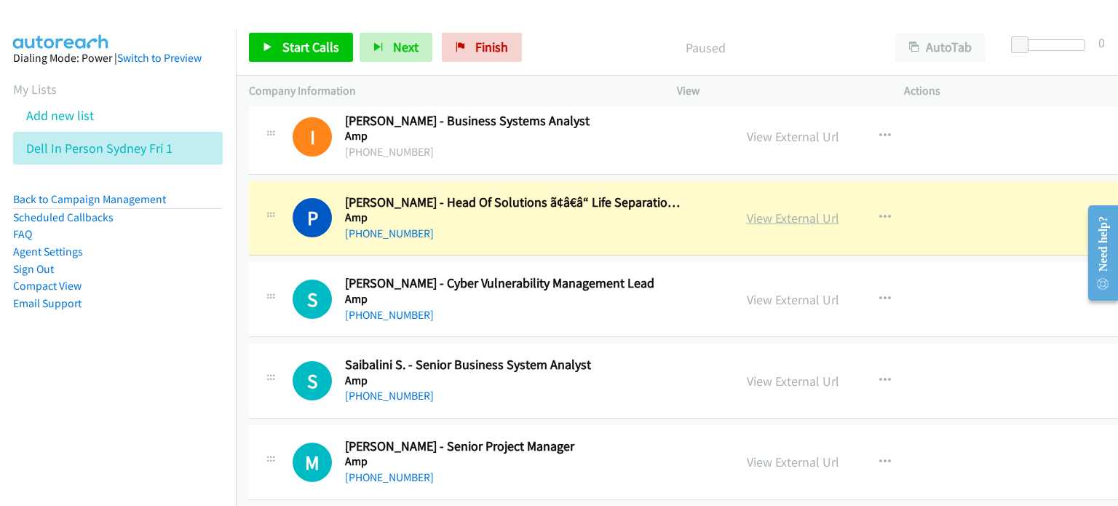
click at [747, 210] on link "View External Url" at bounding box center [793, 218] width 92 height 17
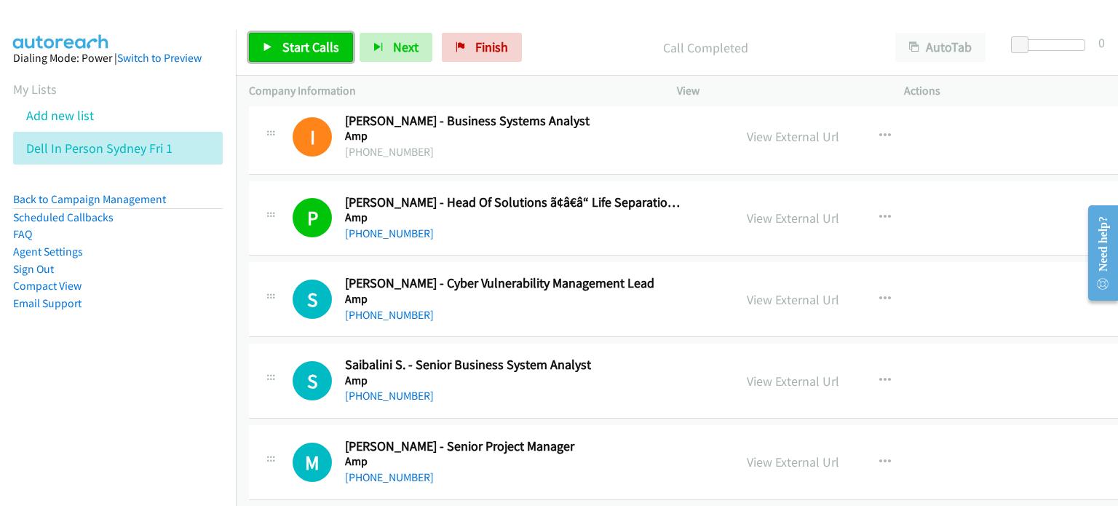
click at [313, 39] on span "Start Calls" at bounding box center [310, 47] width 57 height 17
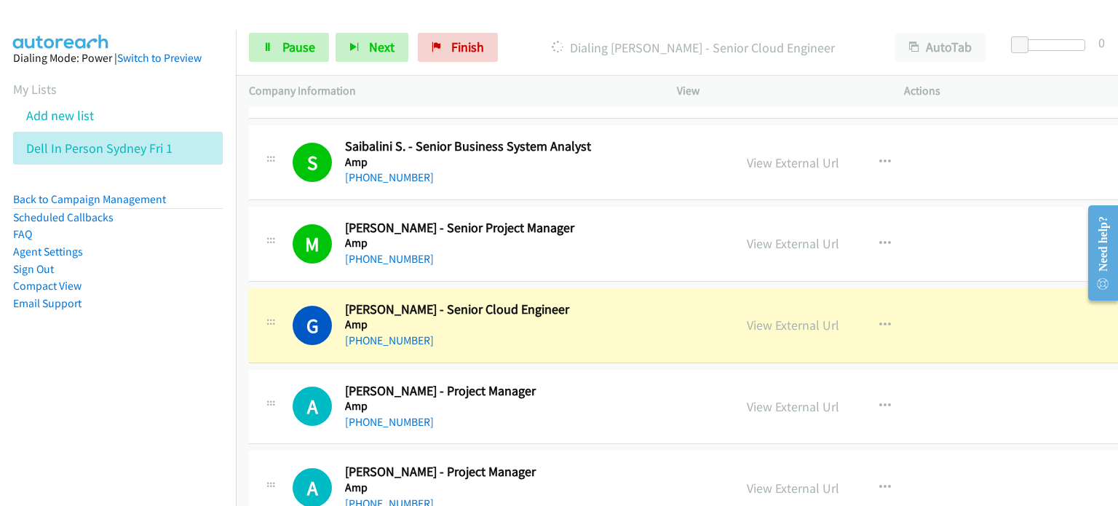
scroll to position [8081, 0]
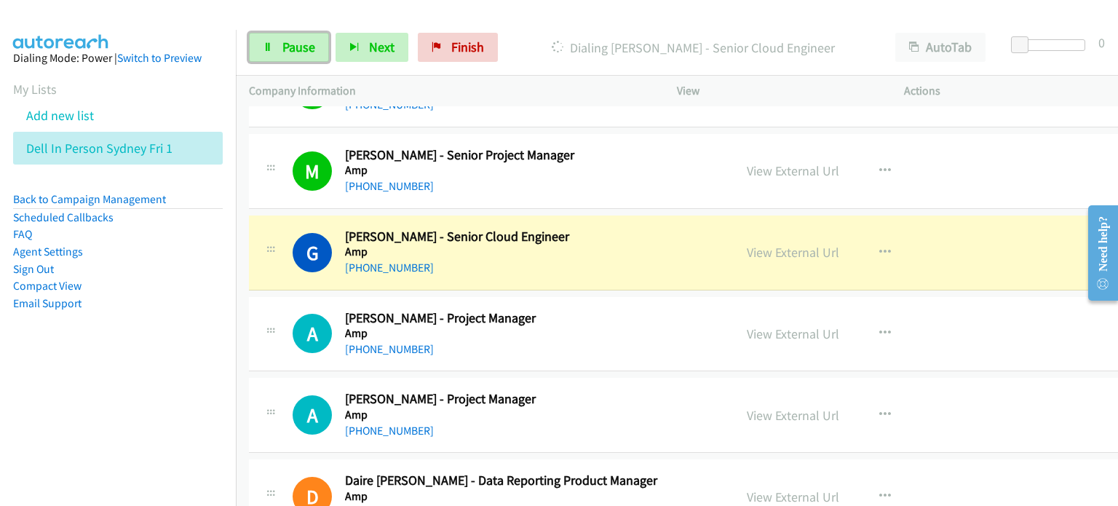
drag, startPoint x: 289, startPoint y: 50, endPoint x: 494, endPoint y: 16, distance: 208.0
click at [289, 49] on span "Pause" at bounding box center [298, 47] width 33 height 17
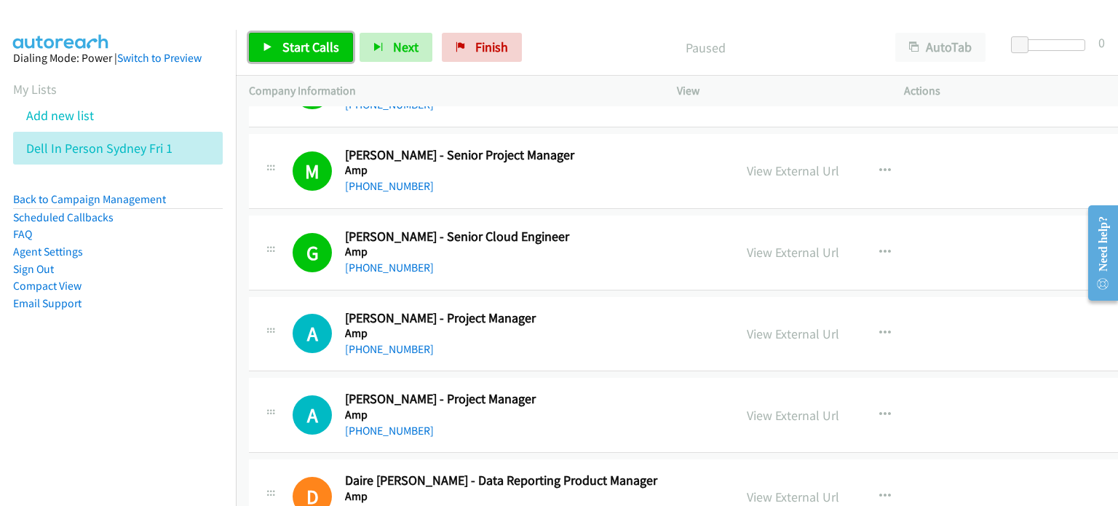
click at [307, 46] on span "Start Calls" at bounding box center [310, 47] width 57 height 17
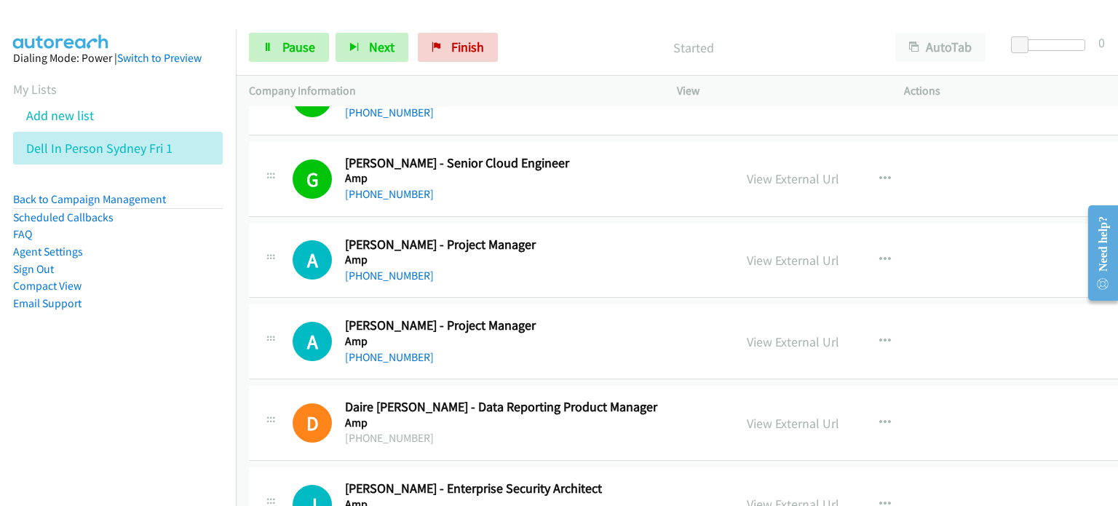
scroll to position [8227, 0]
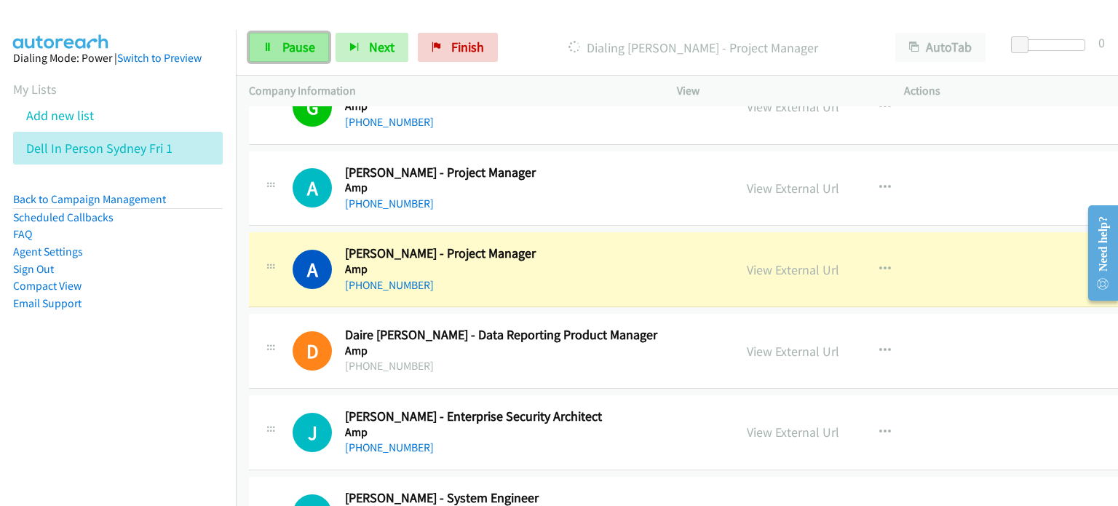
click at [285, 47] on span "Pause" at bounding box center [298, 47] width 33 height 17
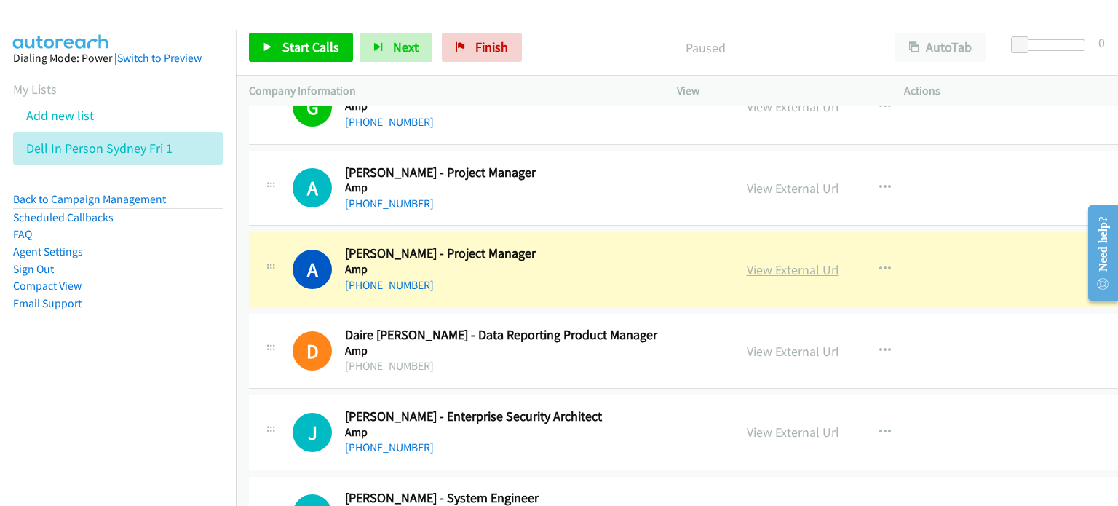
click at [747, 261] on link "View External Url" at bounding box center [793, 269] width 92 height 17
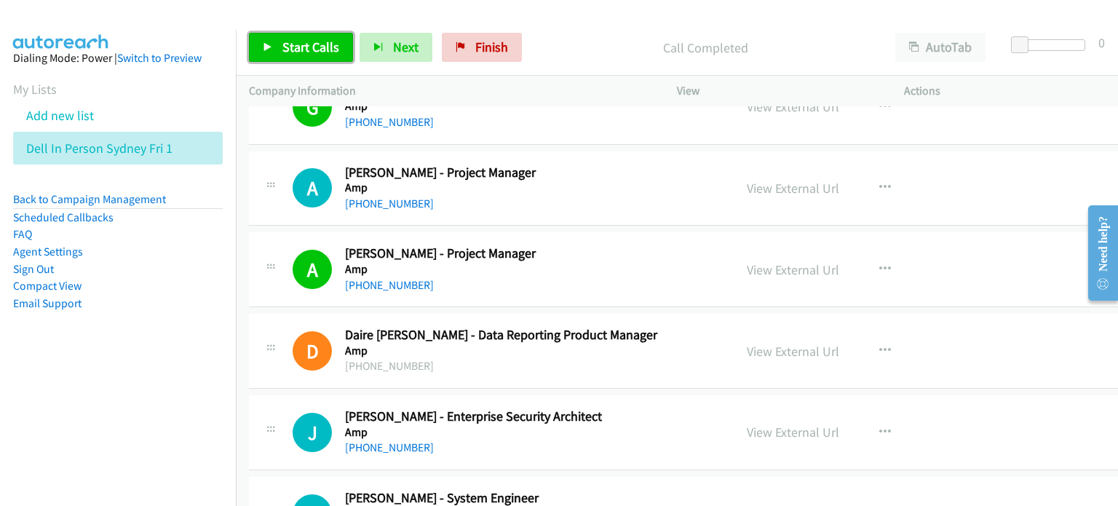
click at [295, 44] on span "Start Calls" at bounding box center [310, 47] width 57 height 17
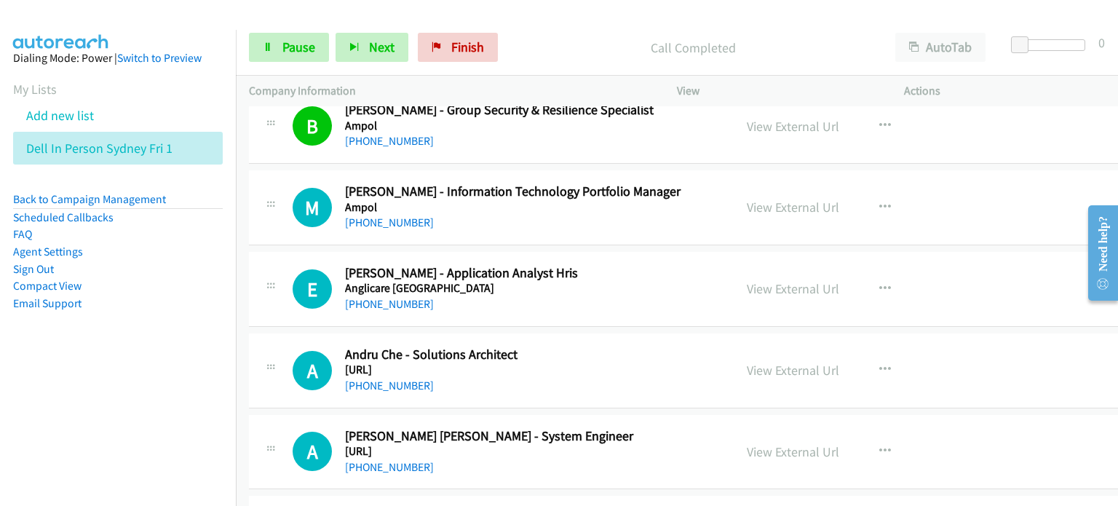
scroll to position [8882, 0]
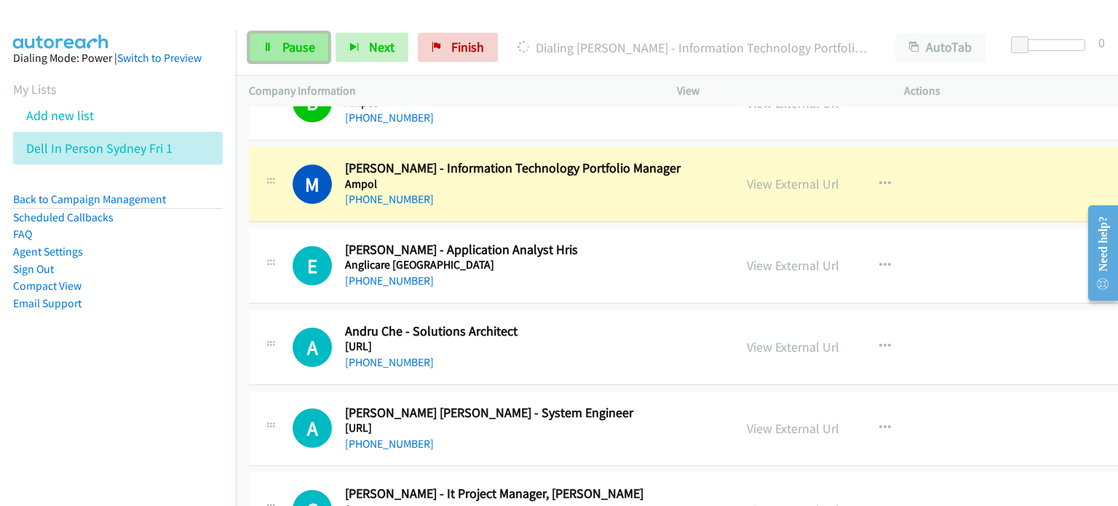
click at [298, 50] on span "Pause" at bounding box center [298, 47] width 33 height 17
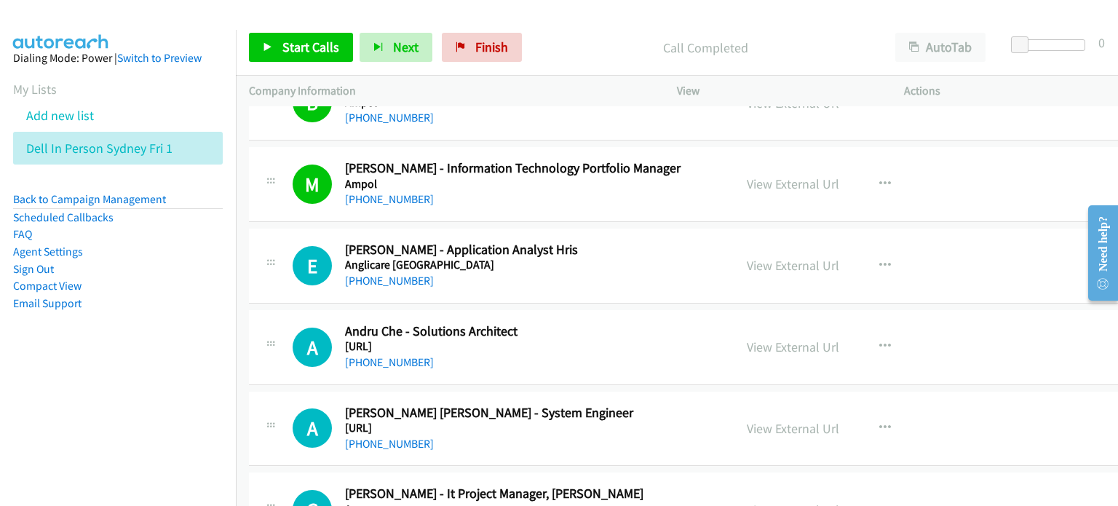
click at [581, 42] on p "Call Completed" at bounding box center [706, 48] width 328 height 20
click at [747, 175] on link "View External Url" at bounding box center [793, 183] width 92 height 17
click at [298, 36] on link "Start Calls" at bounding box center [301, 47] width 104 height 29
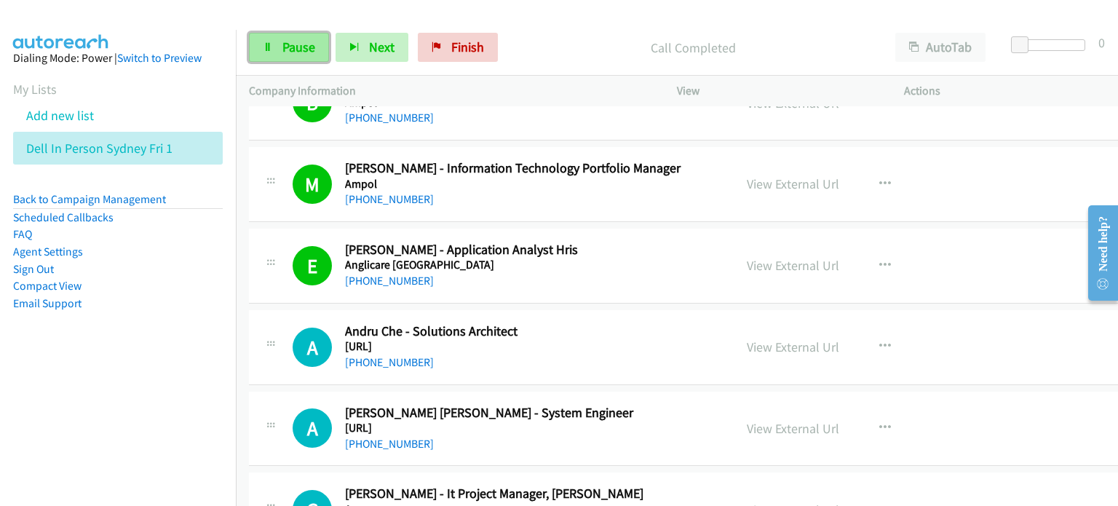
click at [294, 46] on span "Pause" at bounding box center [298, 47] width 33 height 17
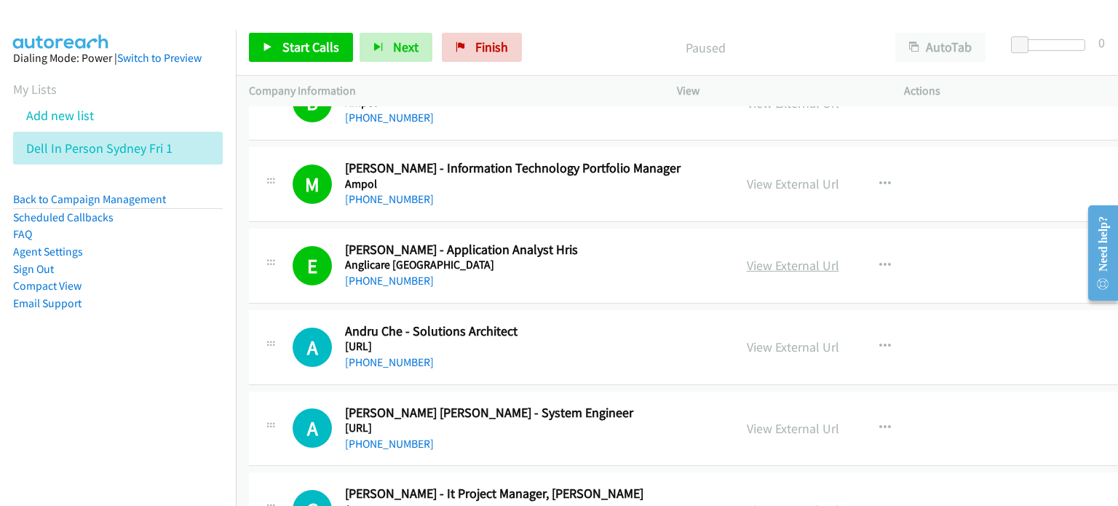
click at [758, 257] on link "View External Url" at bounding box center [793, 265] width 92 height 17
click at [307, 44] on span "Start Calls" at bounding box center [310, 47] width 57 height 17
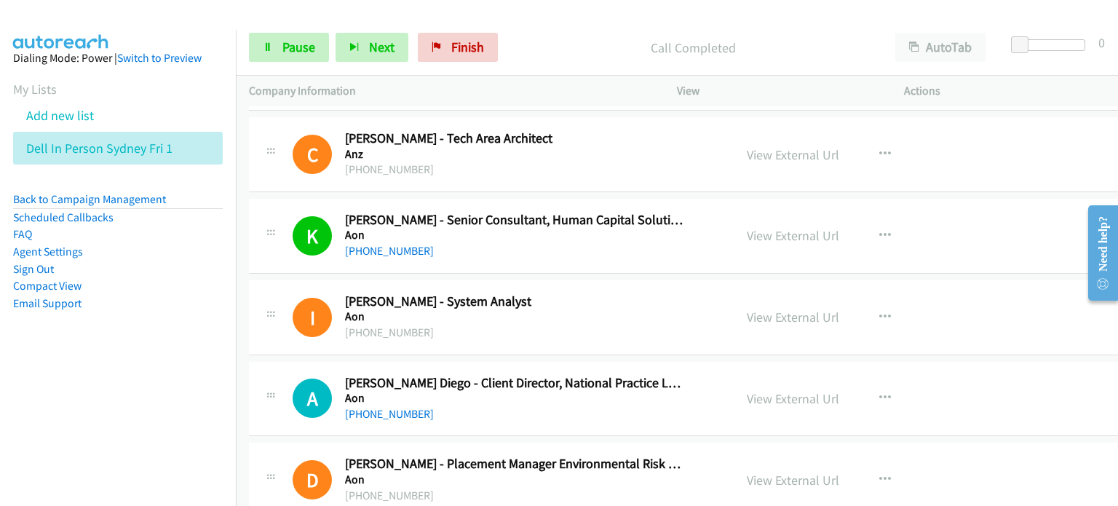
scroll to position [9391, 0]
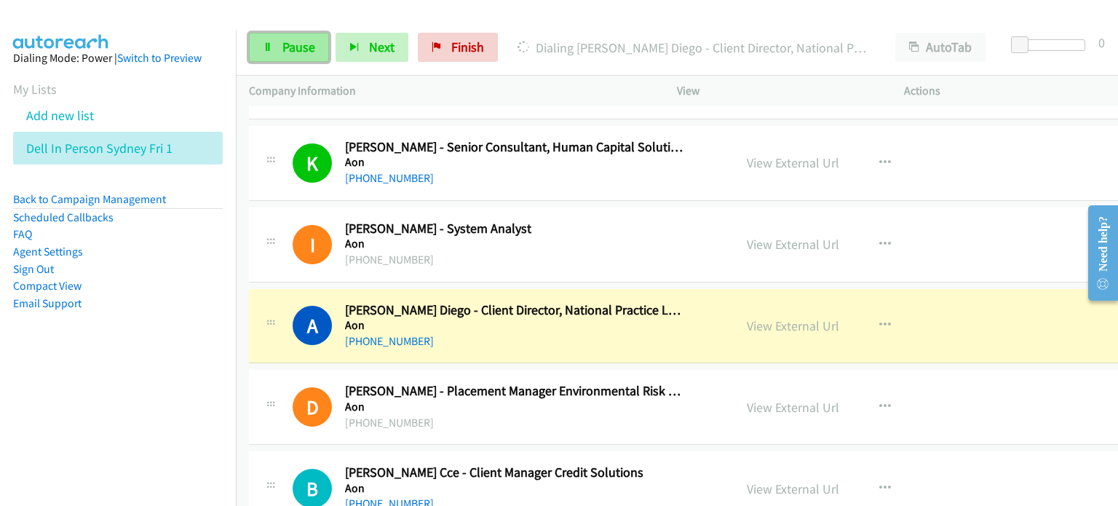
click at [291, 36] on link "Pause" at bounding box center [289, 47] width 80 height 29
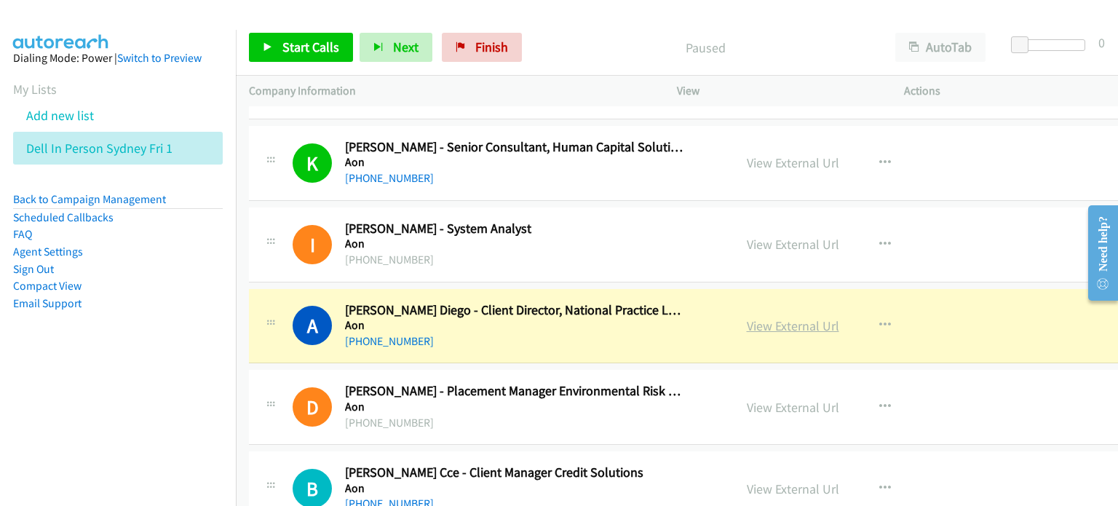
click at [747, 317] on link "View External Url" at bounding box center [793, 325] width 92 height 17
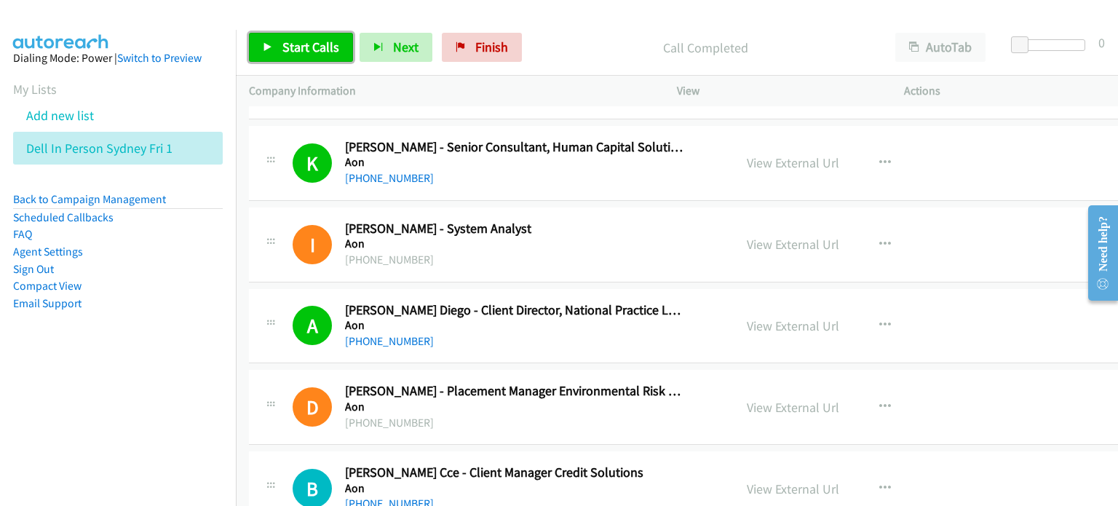
click at [312, 47] on span "Start Calls" at bounding box center [310, 47] width 57 height 17
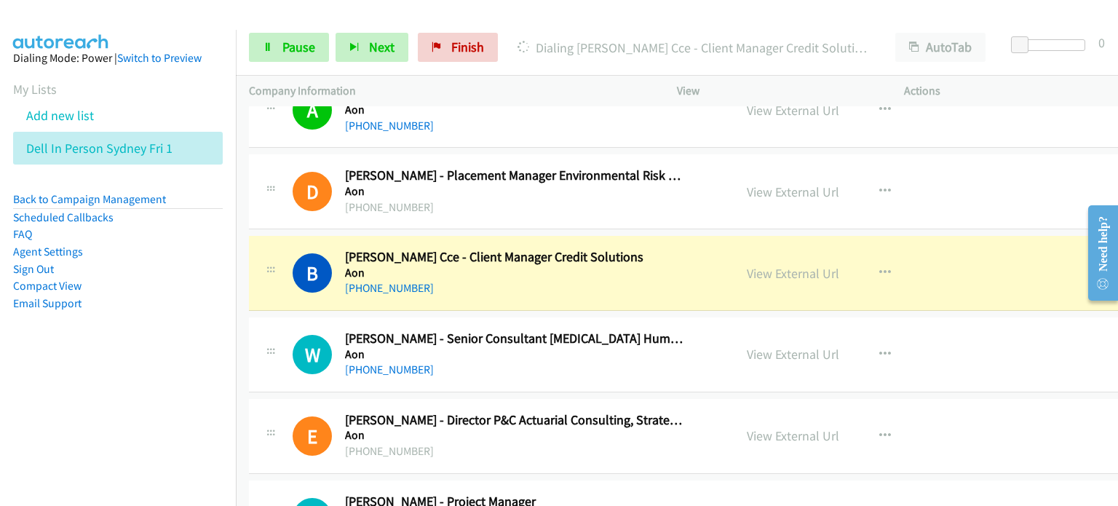
scroll to position [9610, 0]
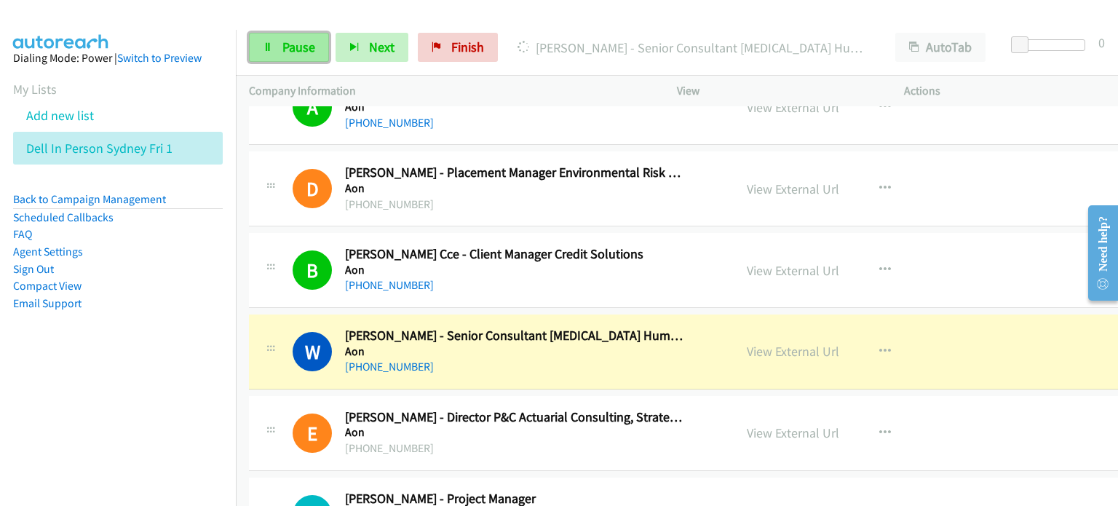
click at [306, 45] on span "Pause" at bounding box center [298, 47] width 33 height 17
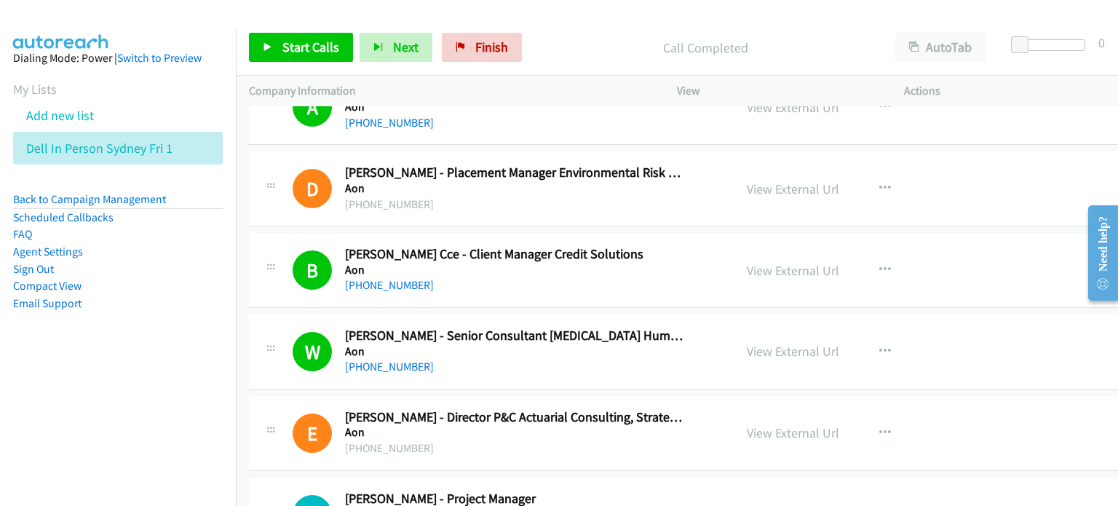
click at [562, 58] on div "Call Completed" at bounding box center [706, 47] width 354 height 29
click at [747, 343] on link "View External Url" at bounding box center [793, 351] width 92 height 17
click at [596, 39] on p "Call Completed" at bounding box center [706, 48] width 328 height 20
click at [314, 44] on span "Start Calls" at bounding box center [310, 47] width 57 height 17
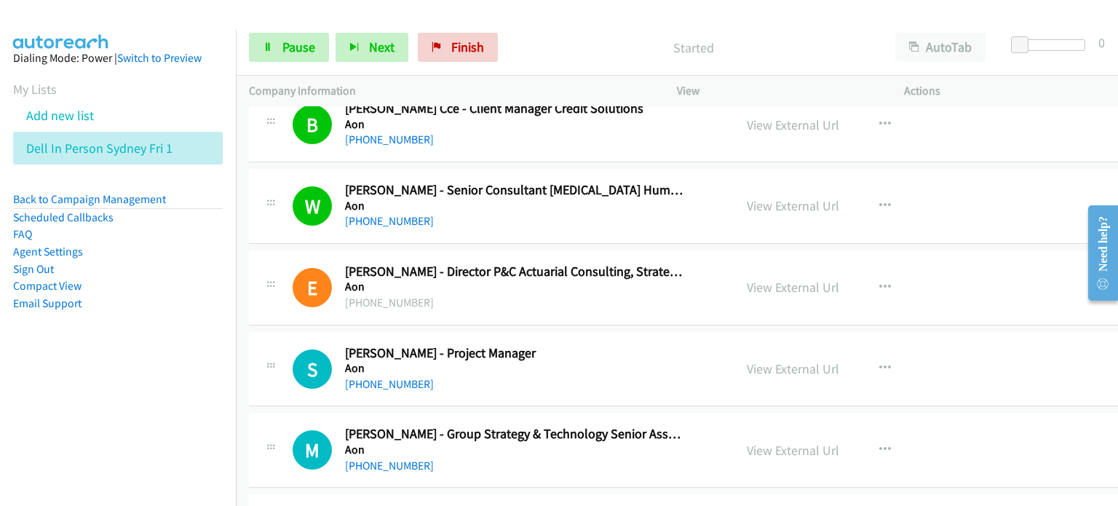
scroll to position [9828, 0]
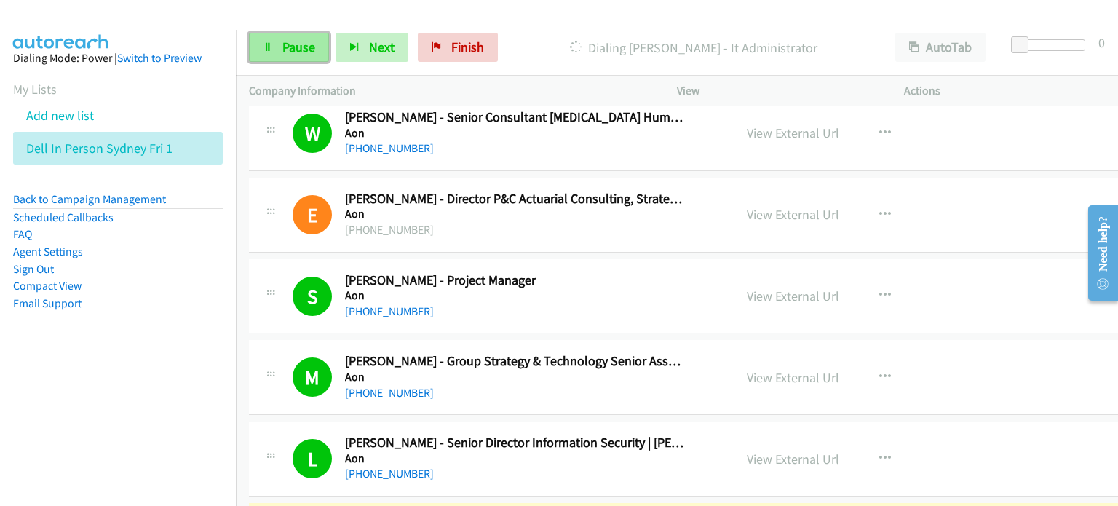
click at [261, 40] on link "Pause" at bounding box center [289, 47] width 80 height 29
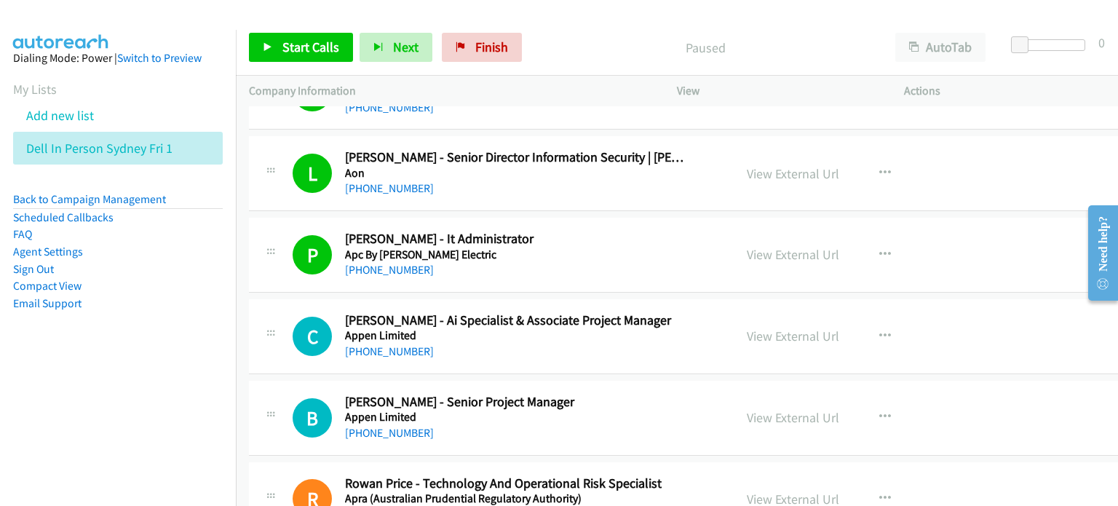
scroll to position [10192, 0]
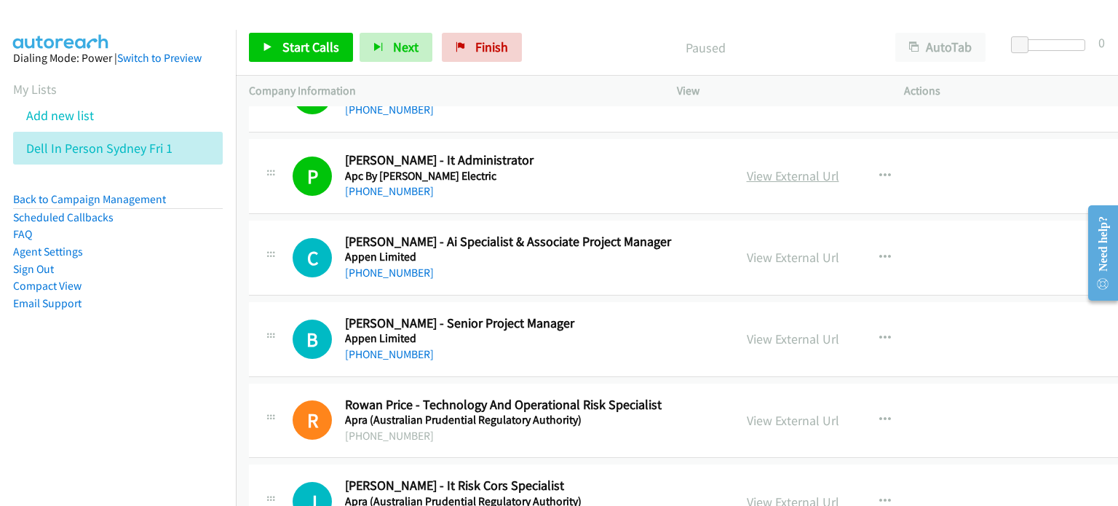
click at [747, 167] on link "View External Url" at bounding box center [793, 175] width 92 height 17
click at [289, 47] on span "Start Calls" at bounding box center [310, 47] width 57 height 17
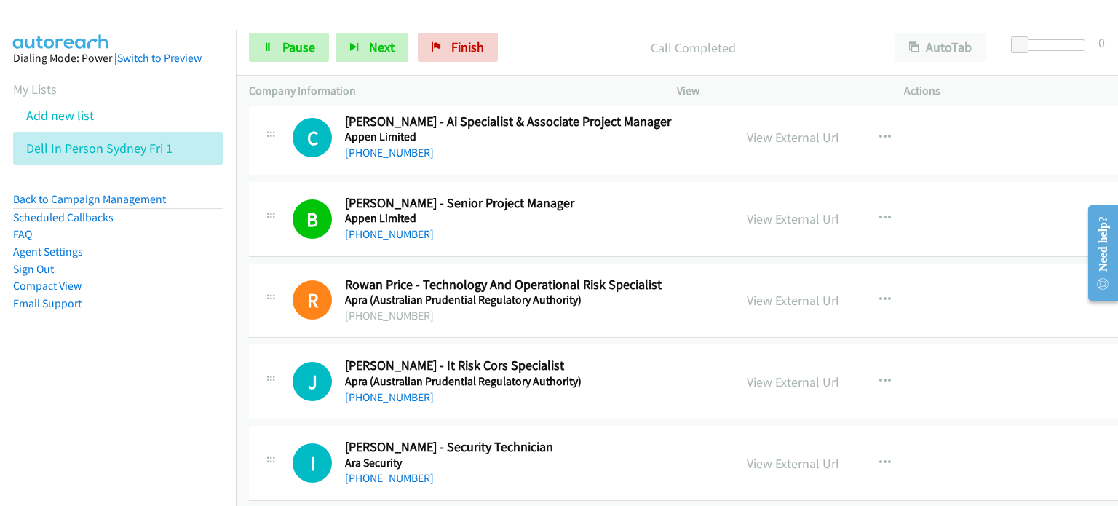
scroll to position [10338, 0]
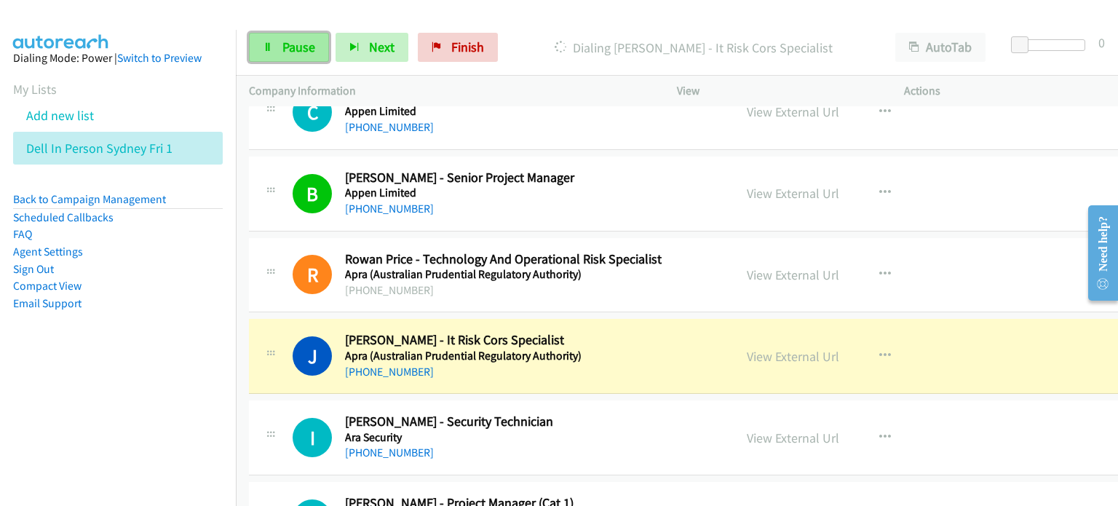
click at [285, 43] on span "Pause" at bounding box center [298, 47] width 33 height 17
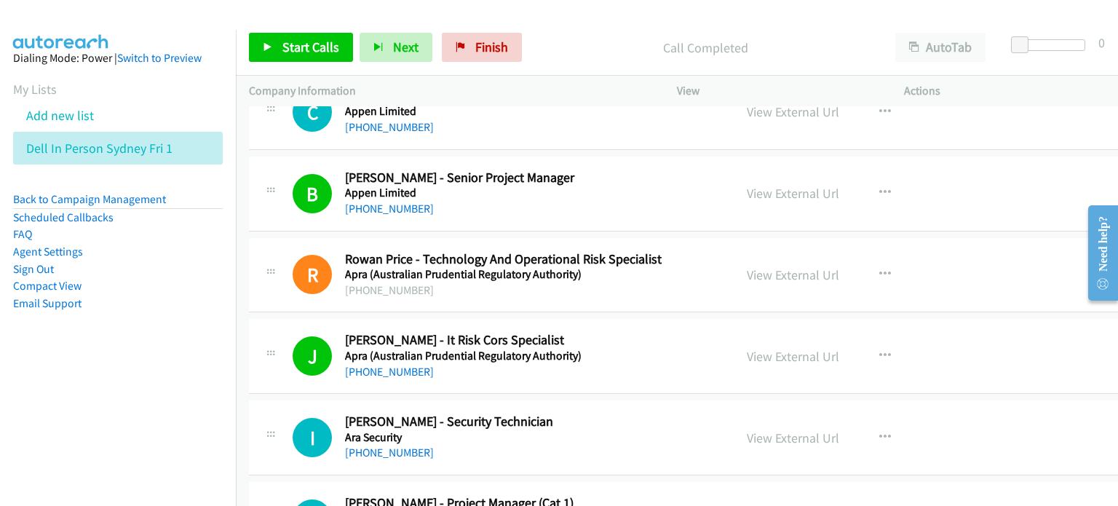
click at [623, 39] on p "Call Completed" at bounding box center [706, 48] width 328 height 20
click at [747, 185] on link "View External Url" at bounding box center [793, 193] width 92 height 17
click at [282, 44] on span "Start Calls" at bounding box center [310, 47] width 57 height 17
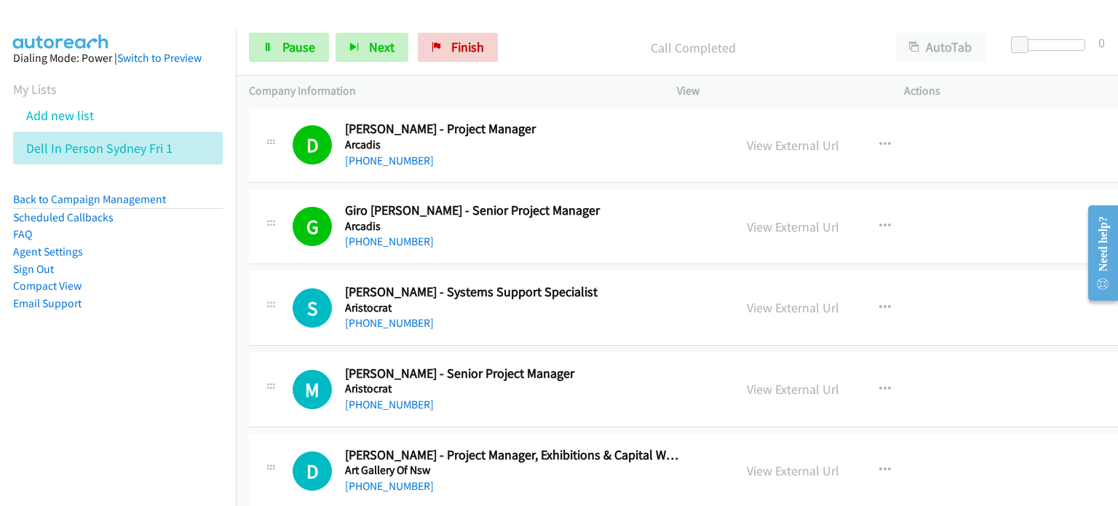
scroll to position [10920, 0]
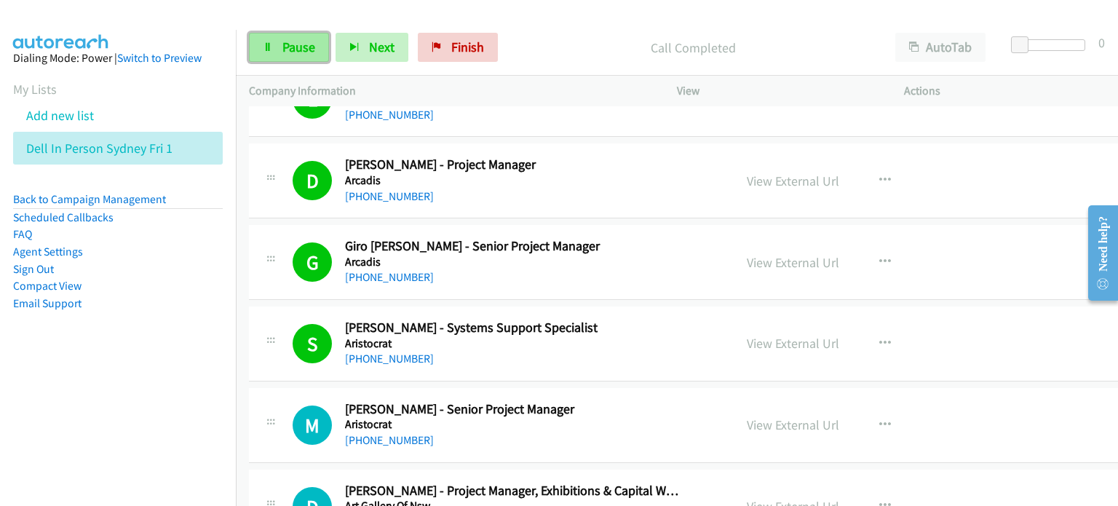
click at [289, 43] on span "Pause" at bounding box center [298, 47] width 33 height 17
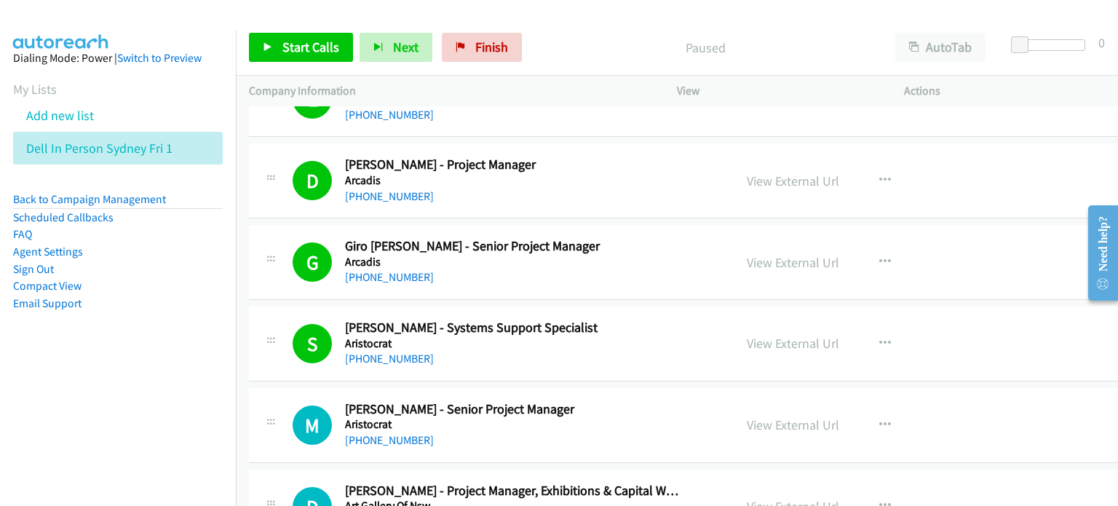
click at [593, 43] on p "Paused" at bounding box center [706, 48] width 328 height 20
